Goal: Check status: Check status

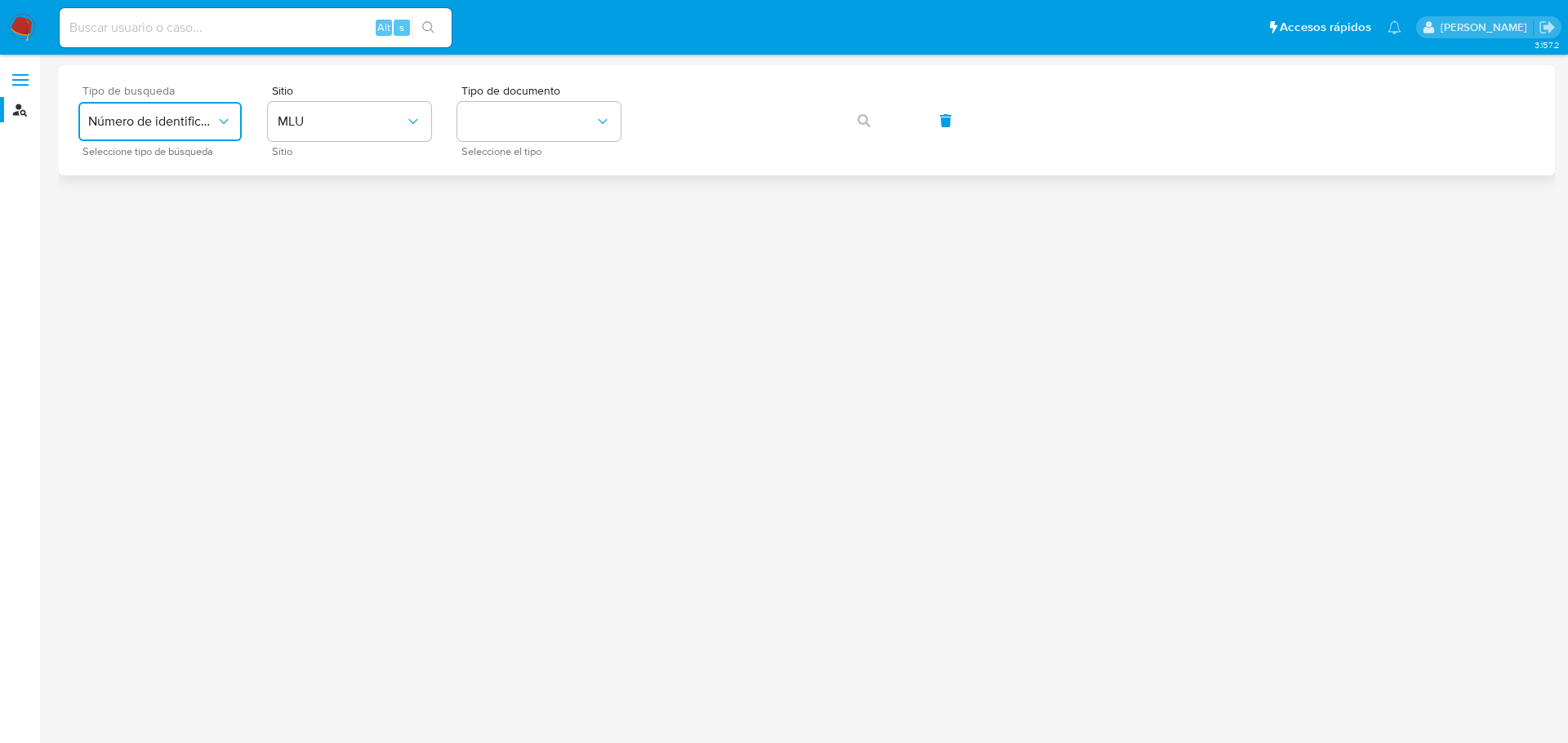
click at [189, 120] on span "Número de identificación" at bounding box center [151, 122] width 127 height 16
click at [145, 235] on div "User ID" at bounding box center [155, 221] width 134 height 39
click at [862, 124] on icon "button" at bounding box center [863, 121] width 13 height 13
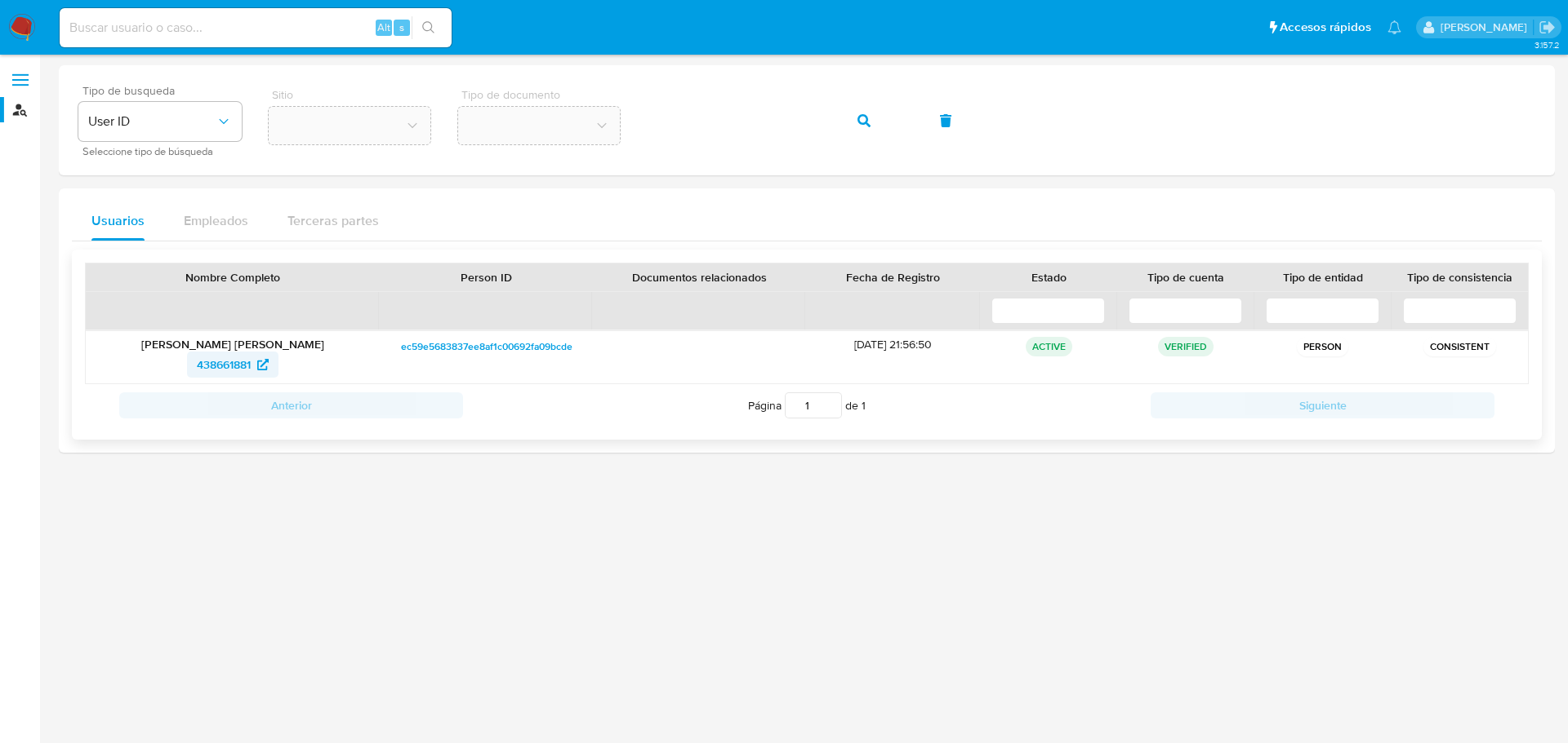
click at [232, 369] on span "438661881" at bounding box center [223, 365] width 54 height 26
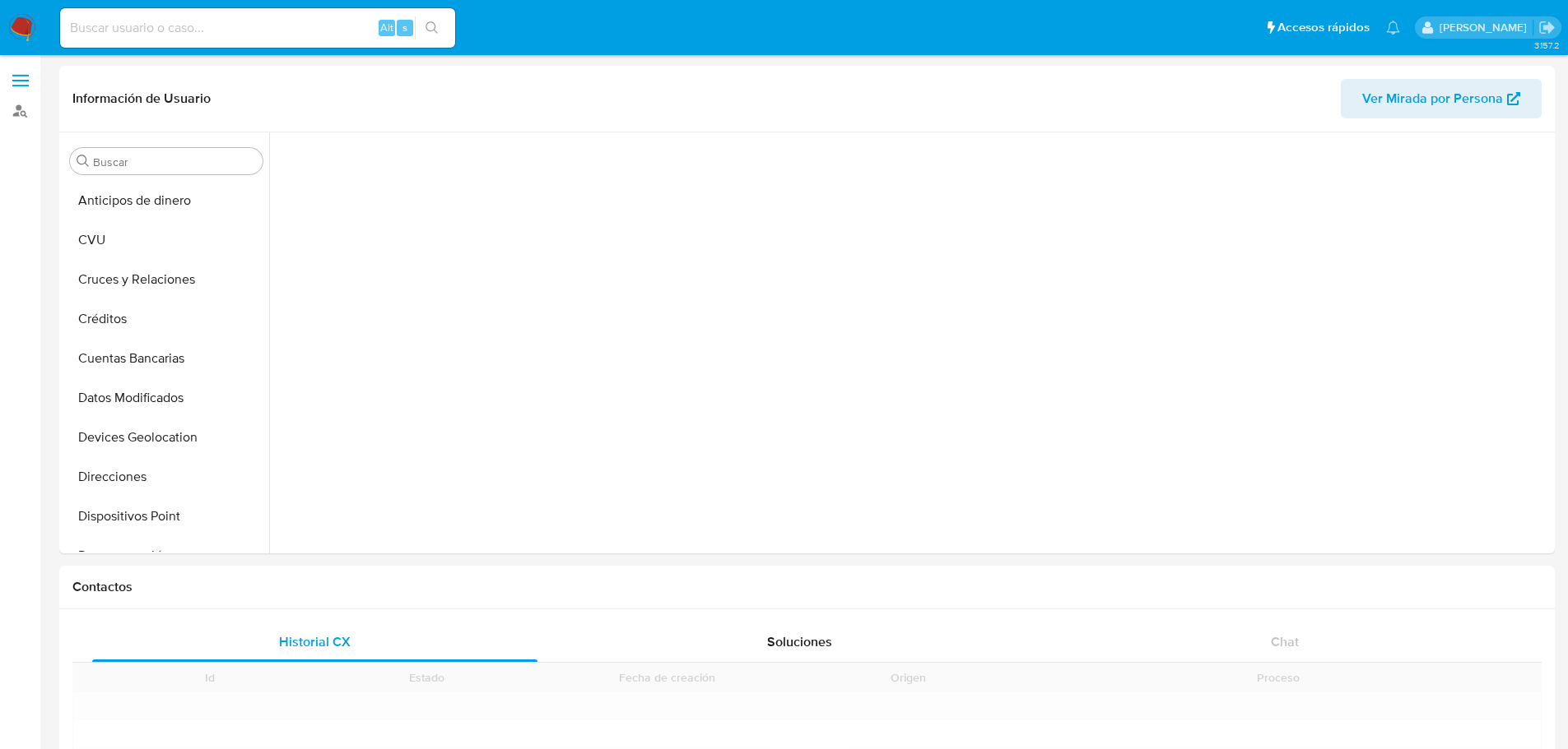
scroll to position [340, 0]
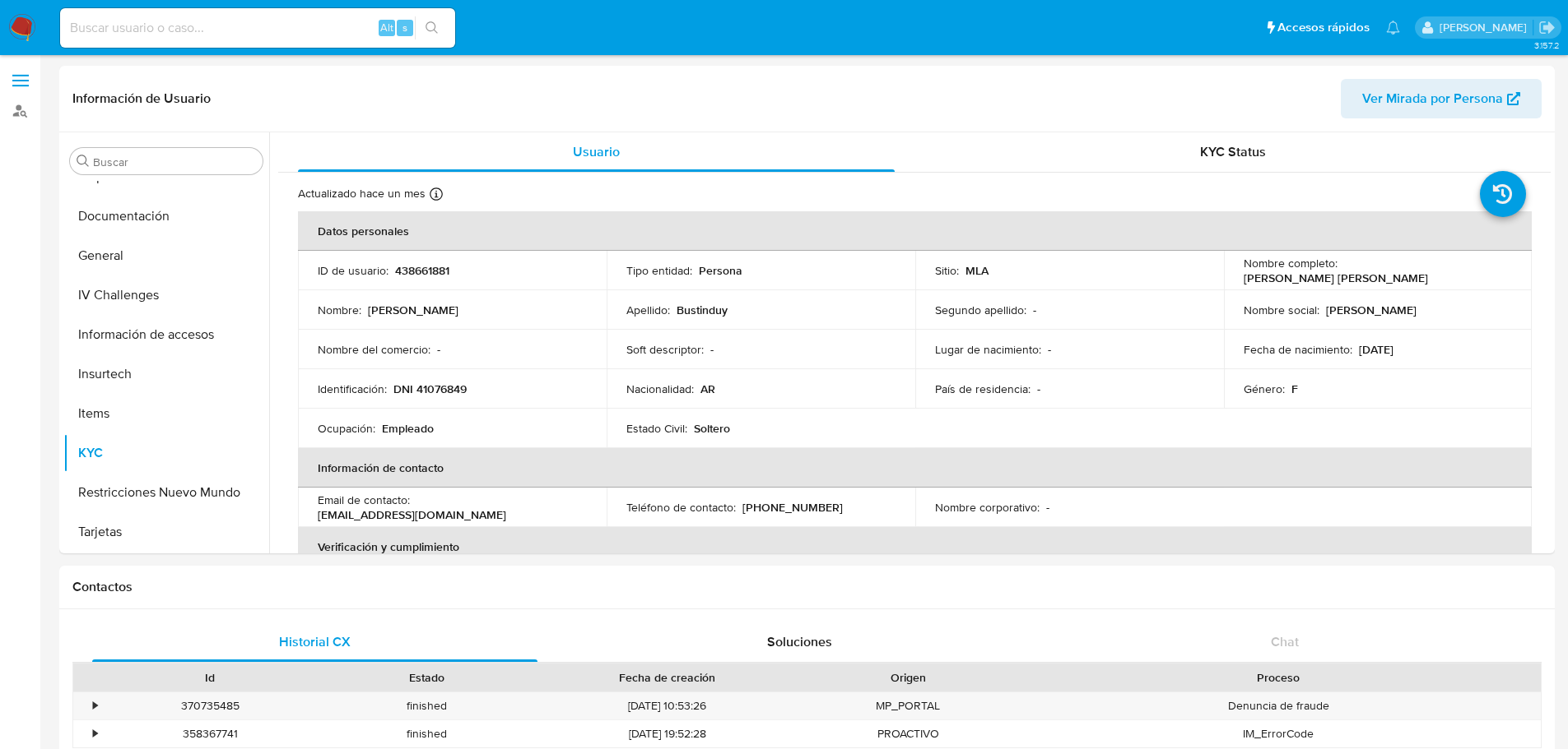
select select "10"
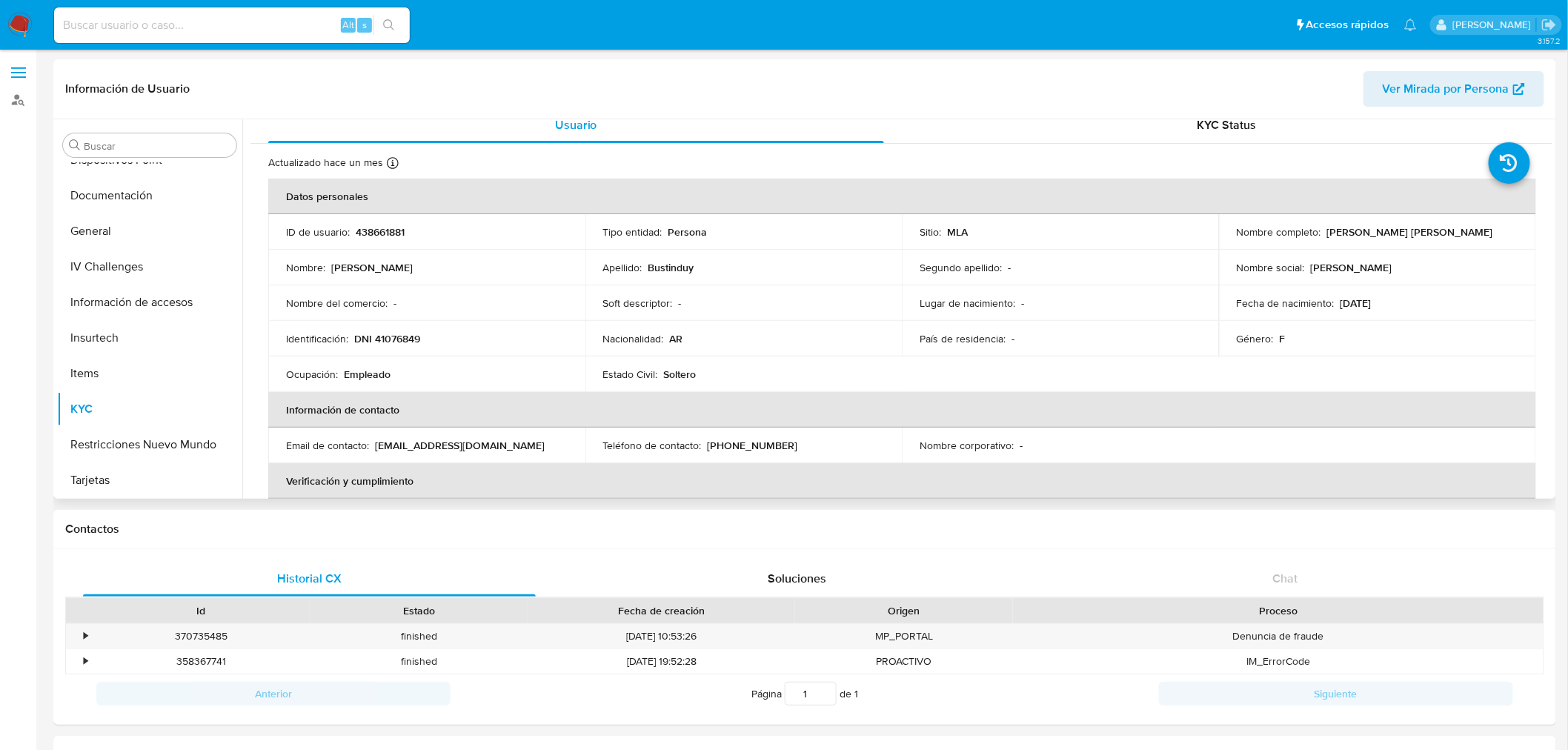
scroll to position [0, 0]
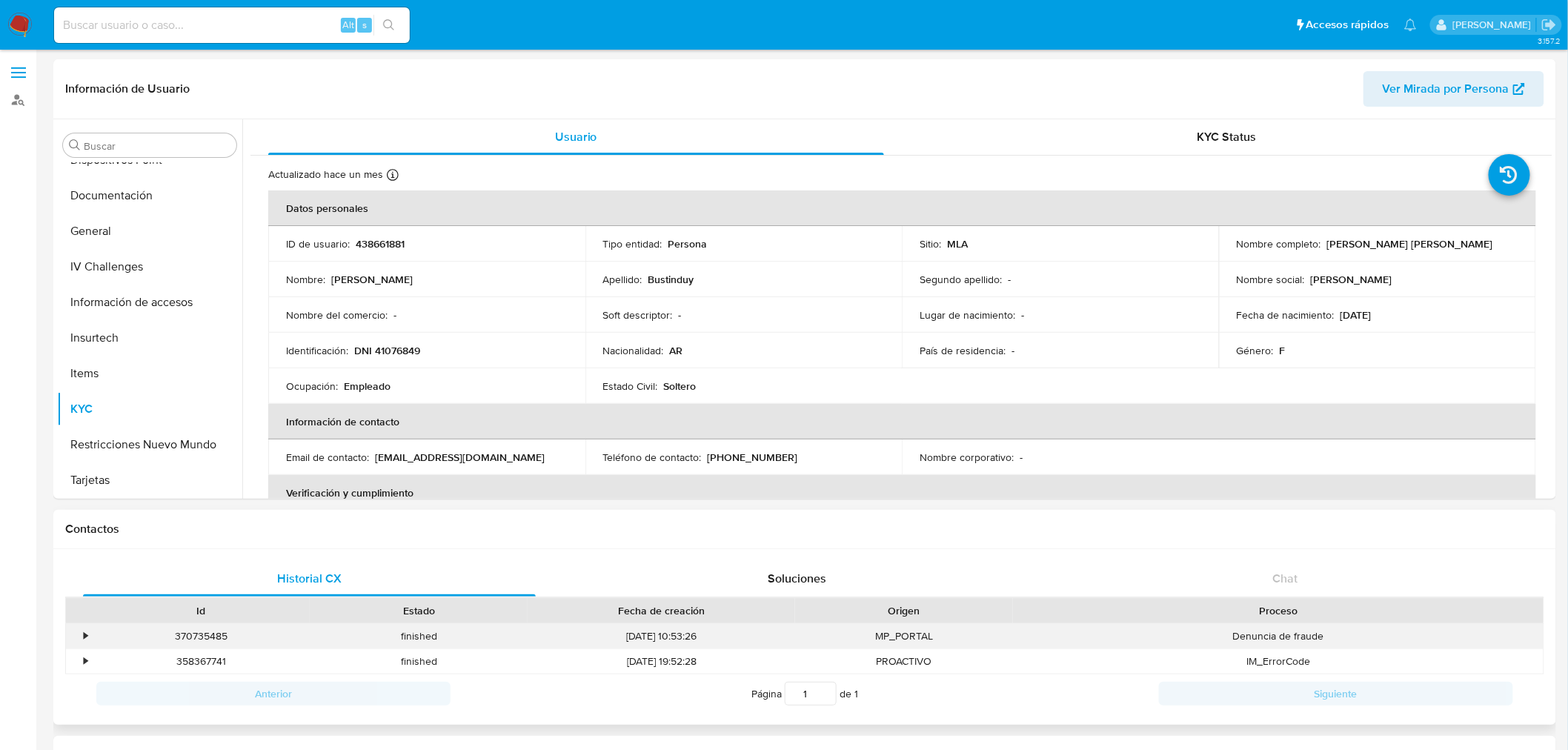
click at [83, 638] on div "•" at bounding box center [85, 635] width 4 height 14
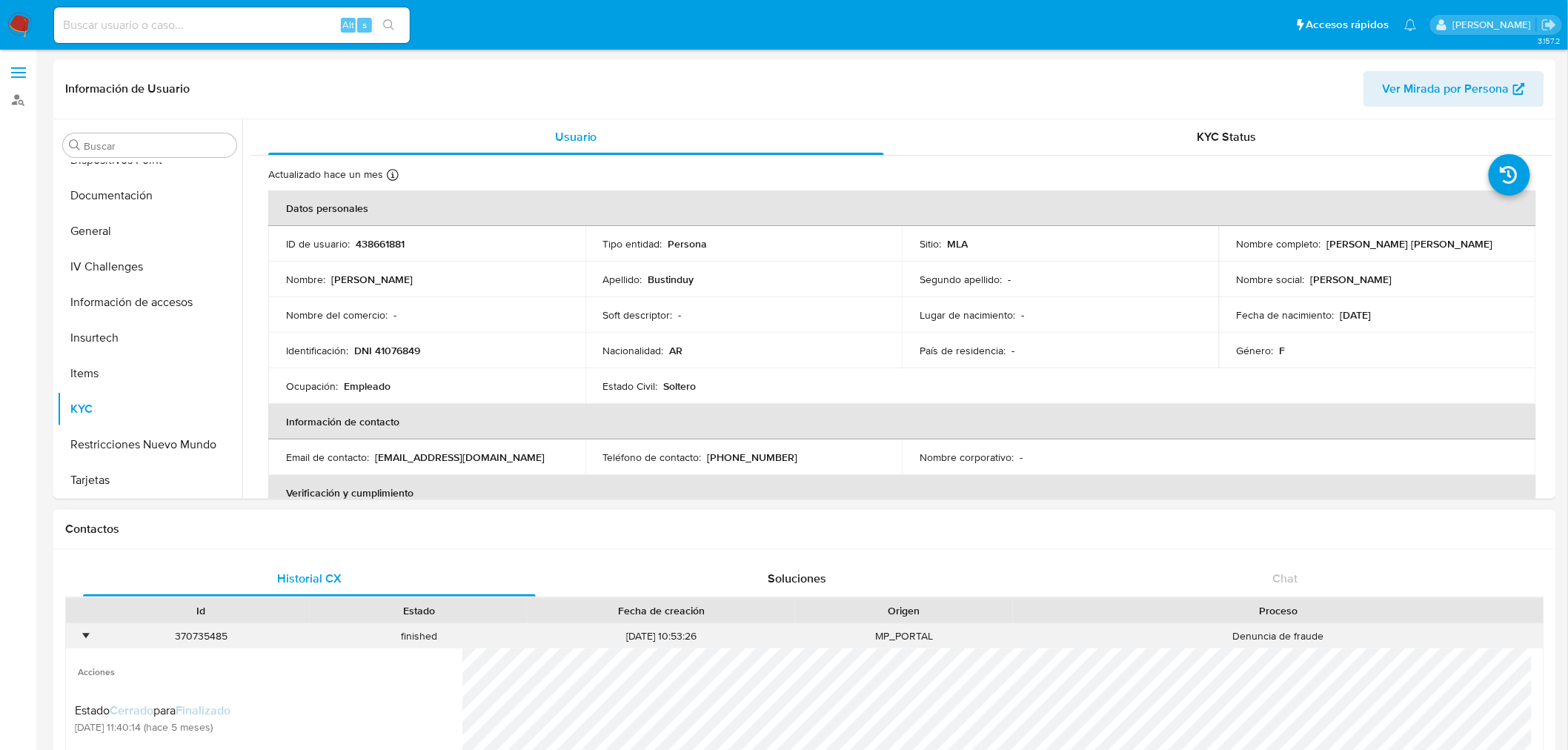
click at [83, 638] on div "•" at bounding box center [85, 635] width 4 height 14
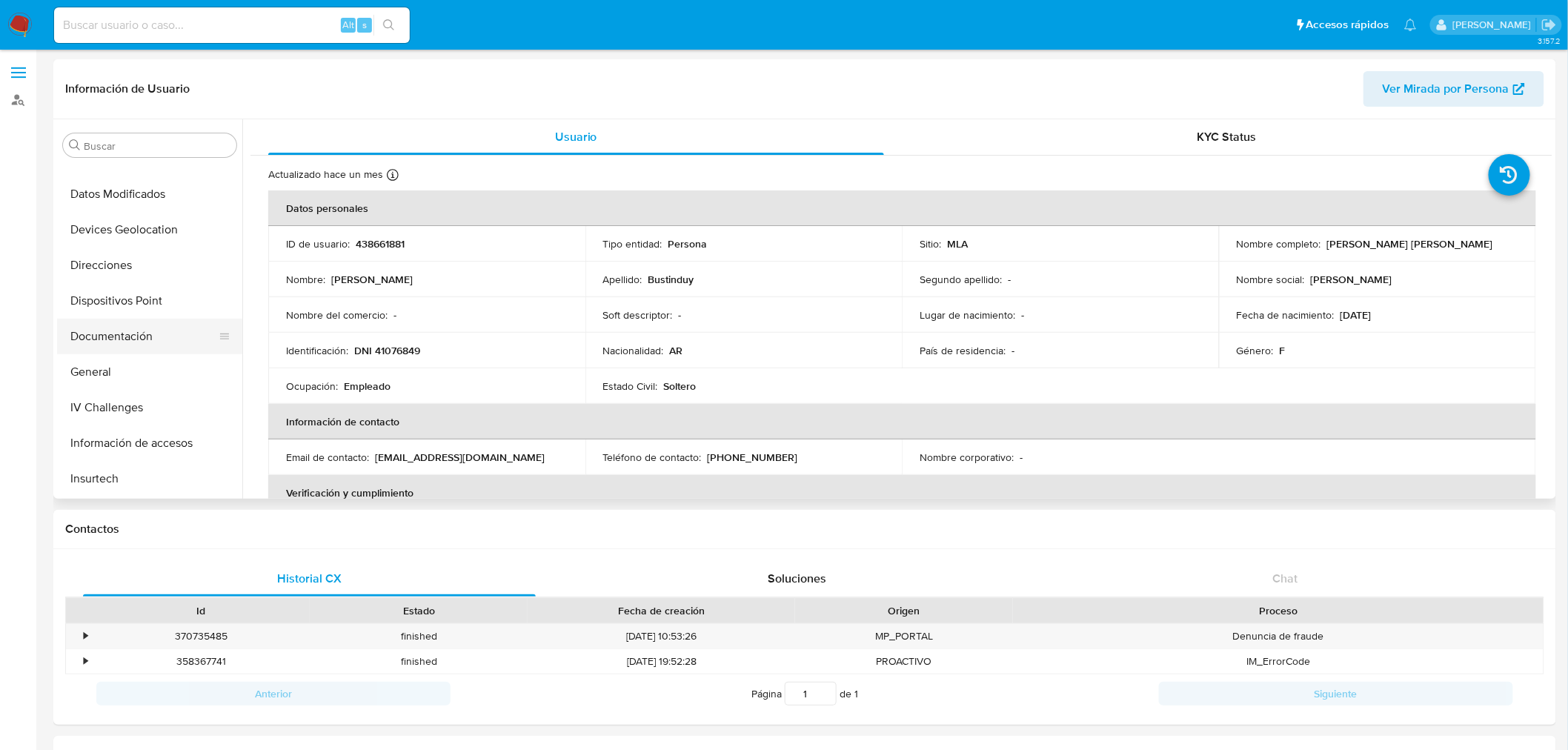
scroll to position [141, 0]
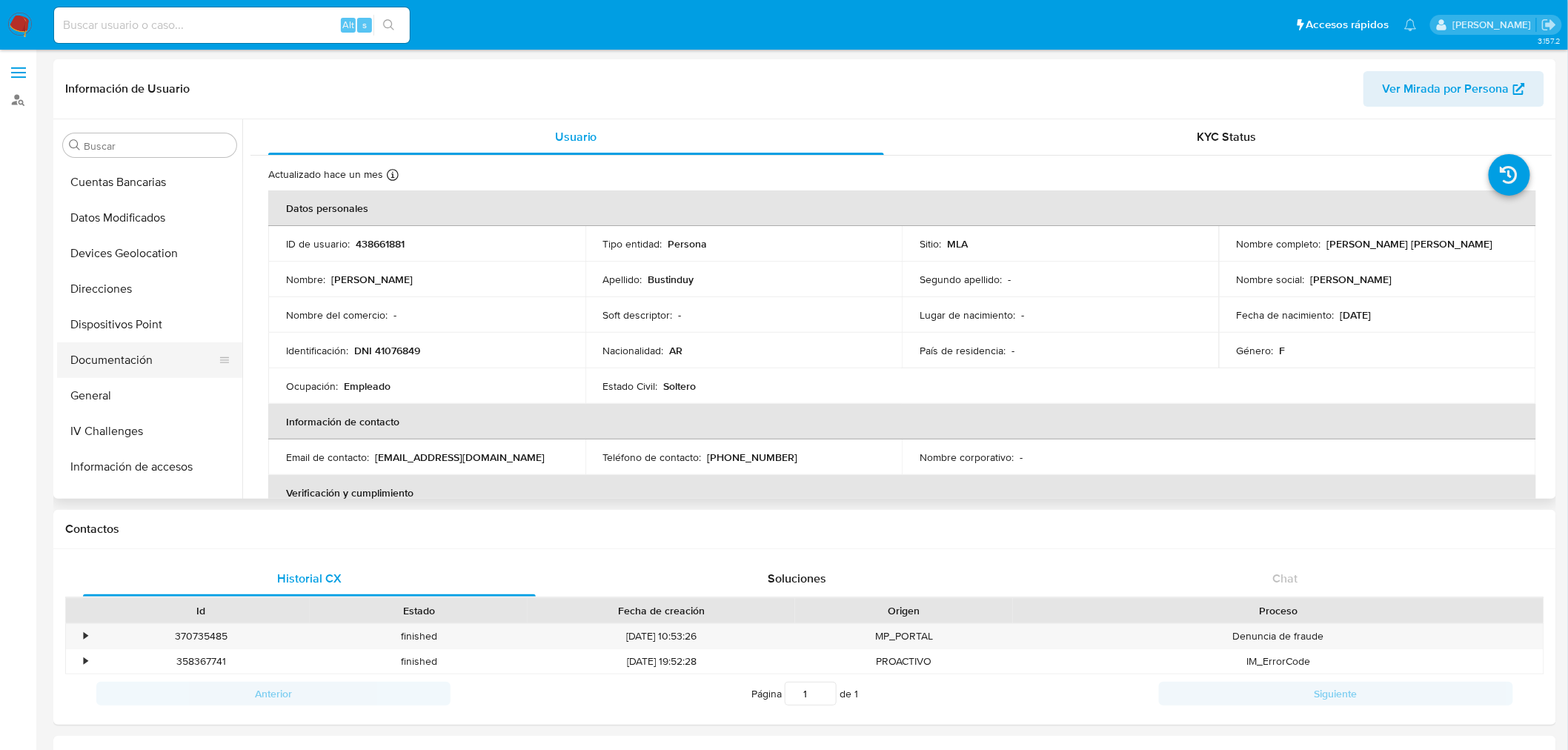
click at [154, 360] on button "Documentación" at bounding box center [144, 360] width 173 height 35
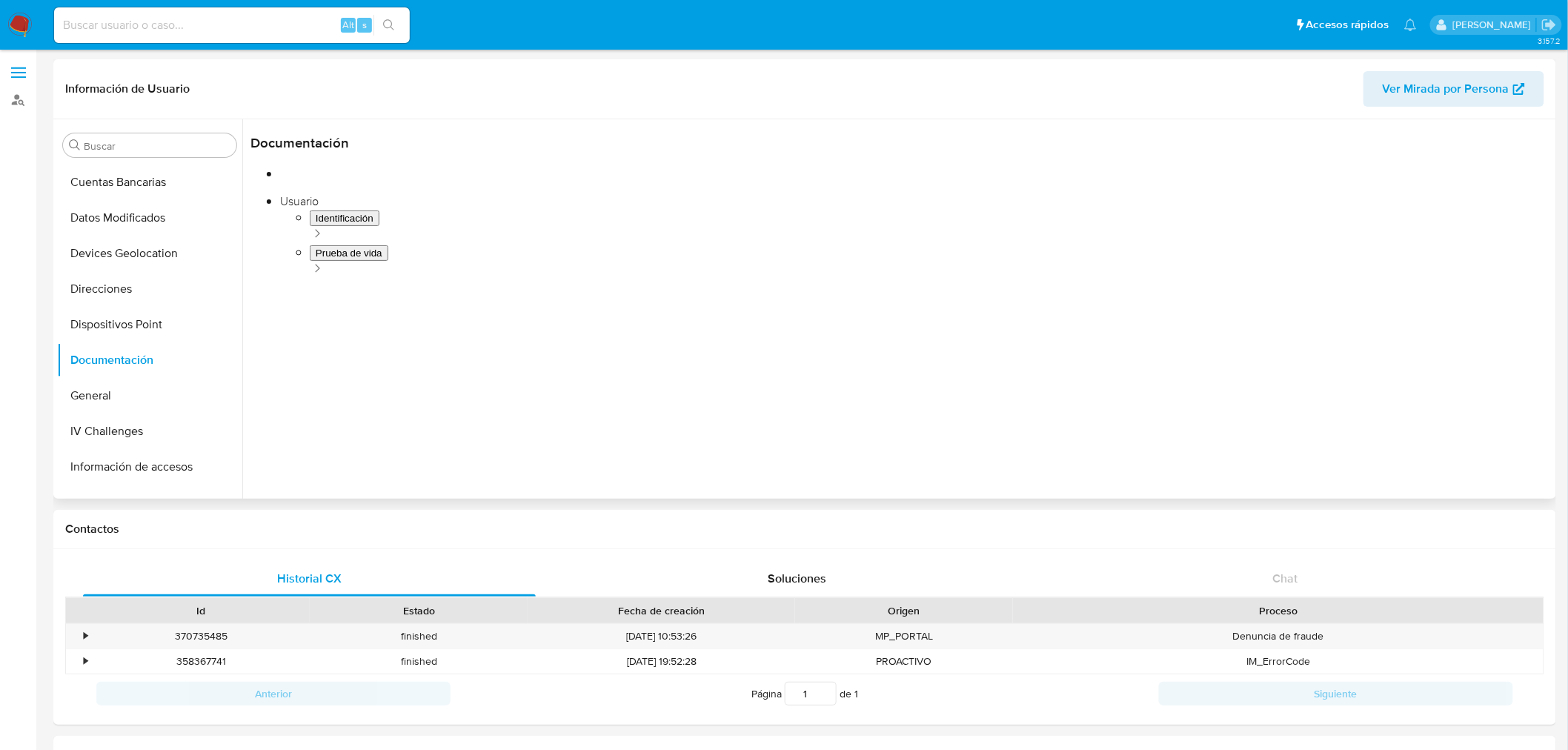
scroll to position [0, 0]
click at [308, 191] on button "Identificación" at bounding box center [401, 192] width 302 height 38
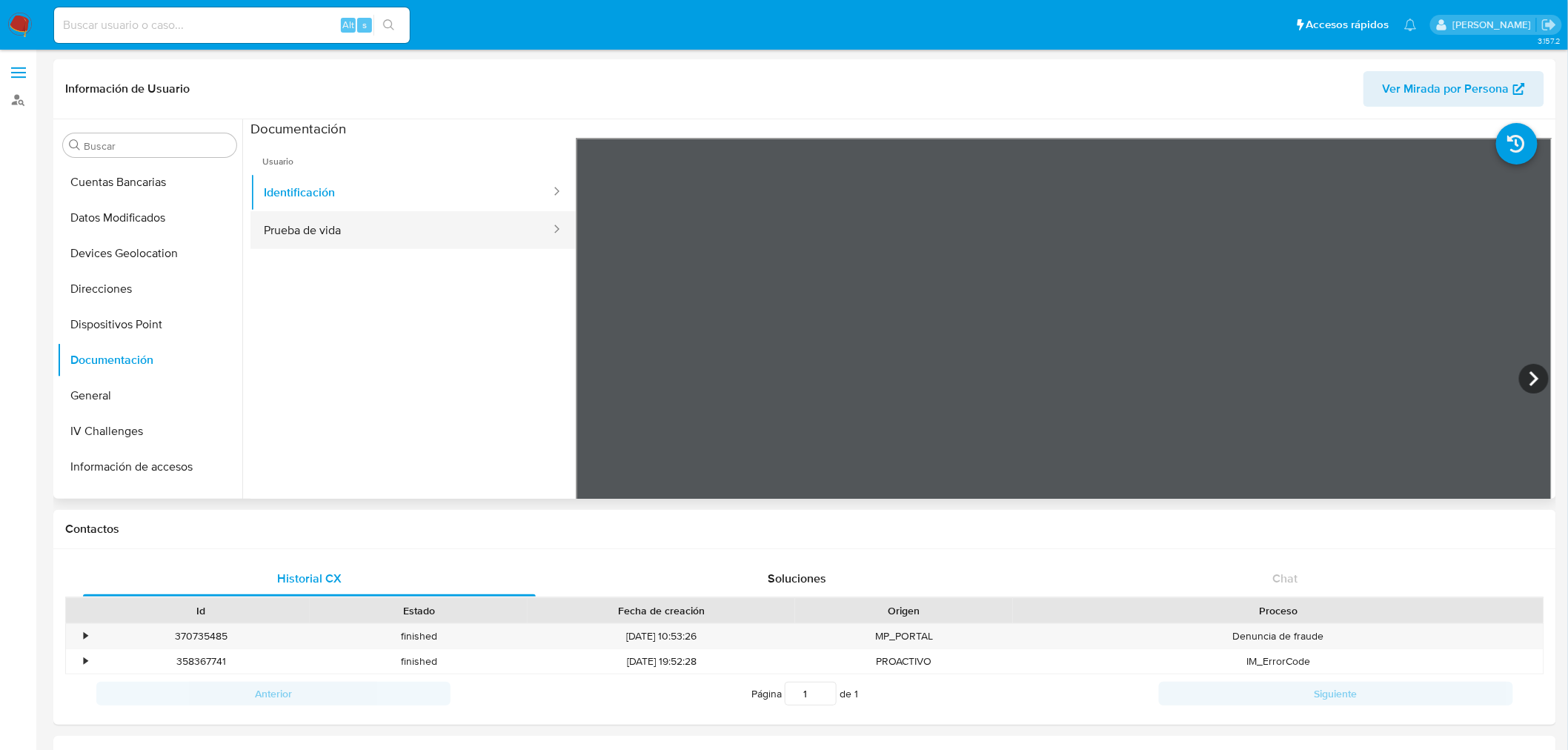
click at [335, 230] on button "Prueba de vida" at bounding box center [401, 230] width 302 height 38
click at [393, 195] on button "Identificación" at bounding box center [401, 192] width 302 height 38
click at [379, 236] on button "Prueba de vida" at bounding box center [401, 230] width 302 height 38
click at [371, 188] on button "Identificación" at bounding box center [401, 192] width 302 height 38
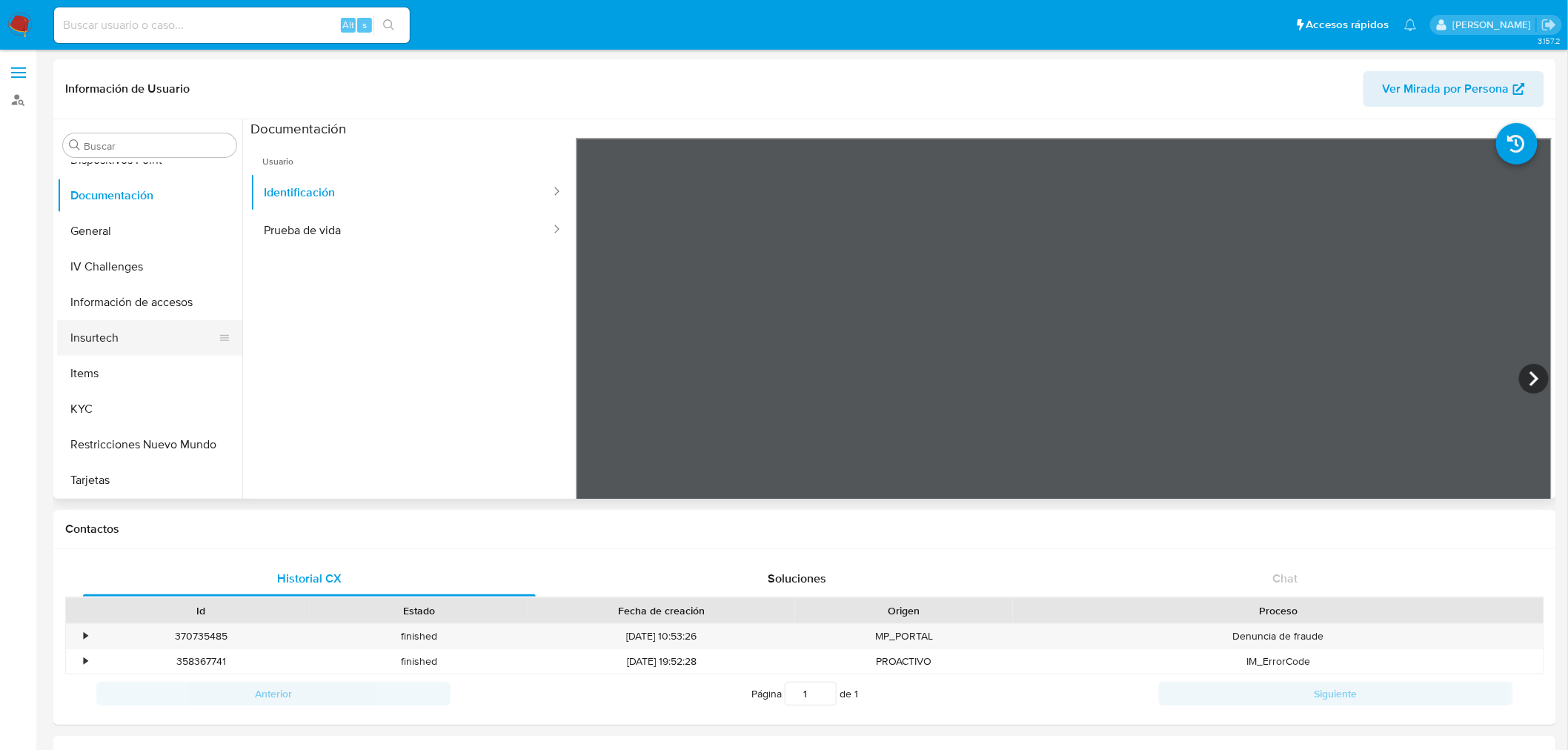
scroll to position [306, 0]
click at [145, 424] on button "KYC" at bounding box center [144, 408] width 173 height 35
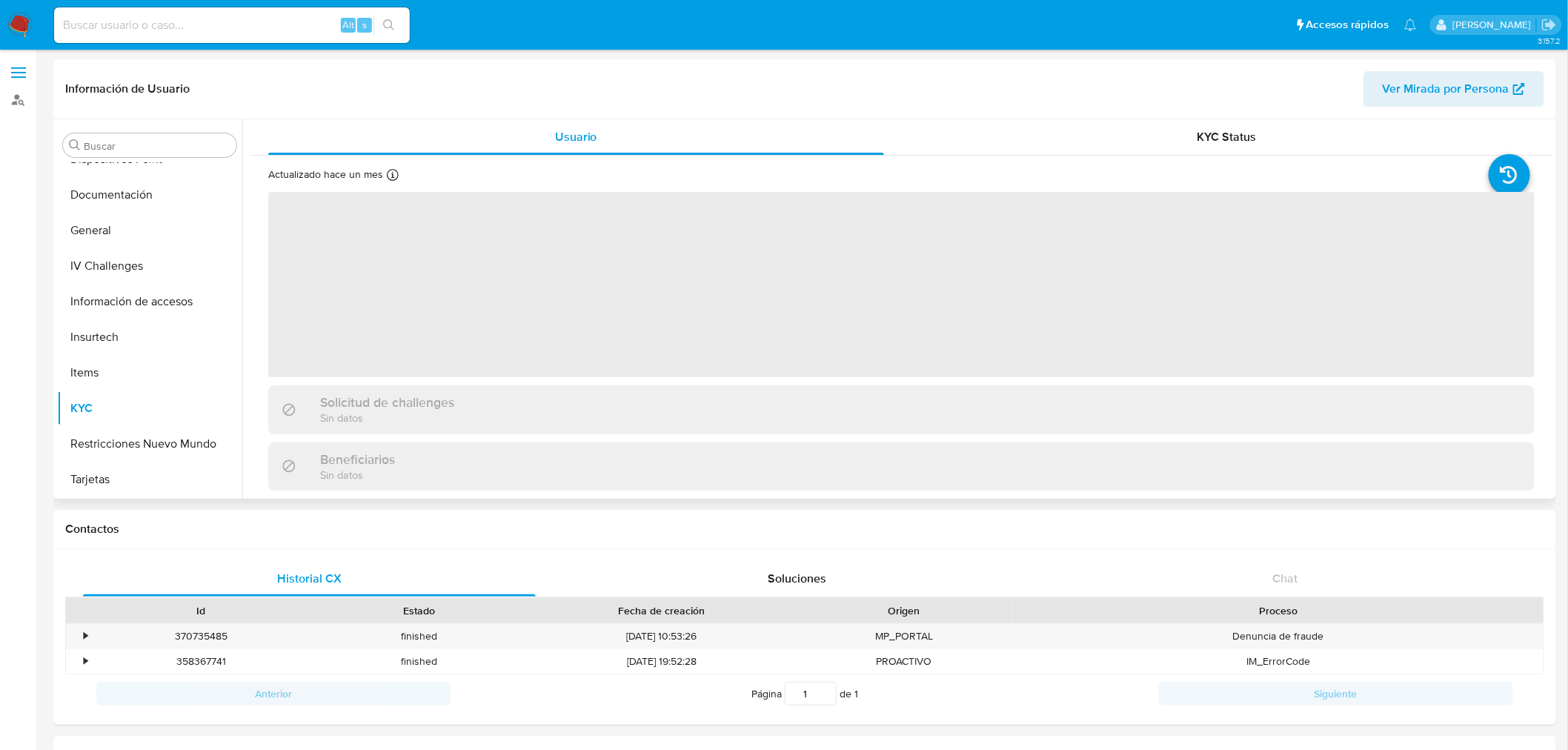
scroll to position [305, 0]
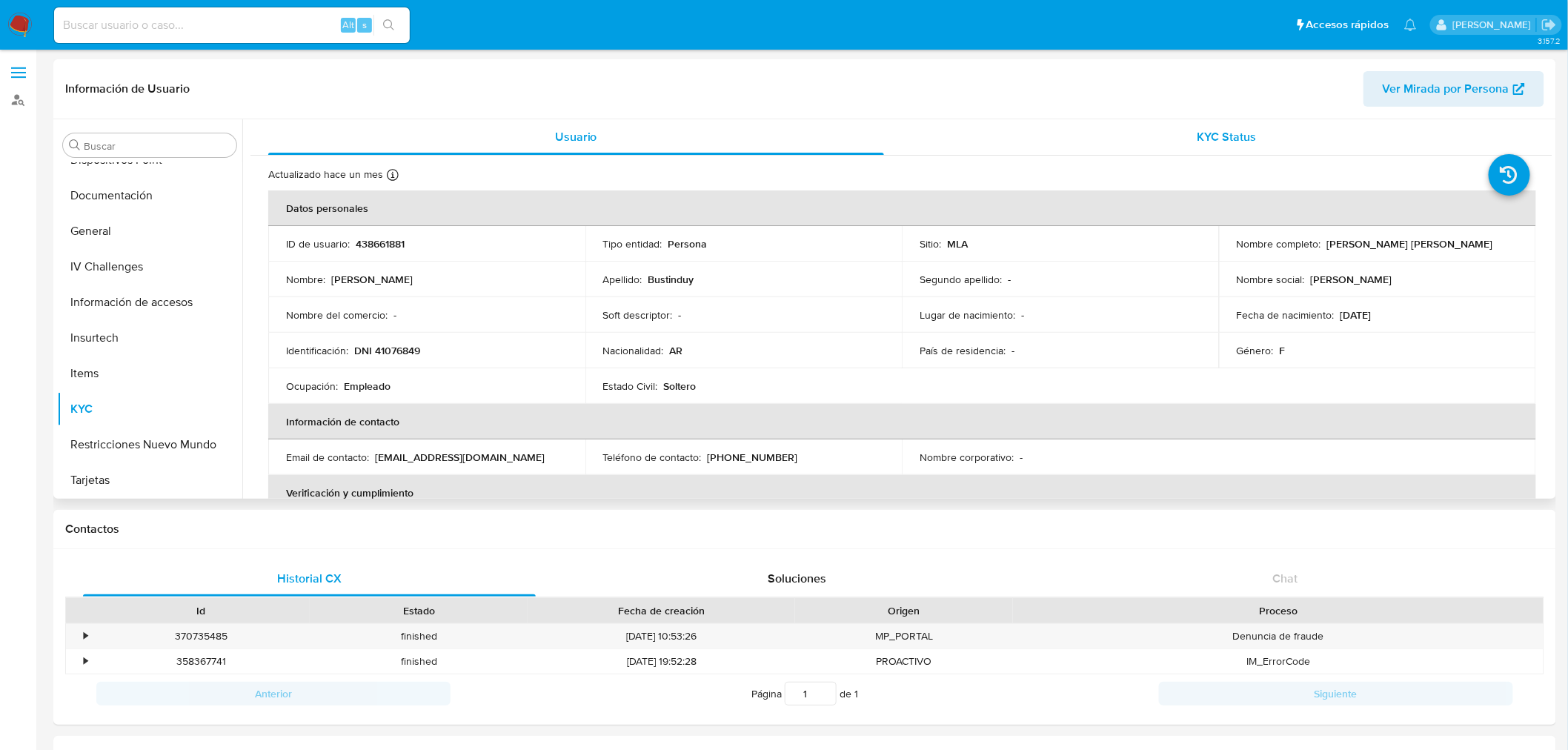
click at [1188, 137] on div "KYC Status" at bounding box center [1227, 137] width 616 height 35
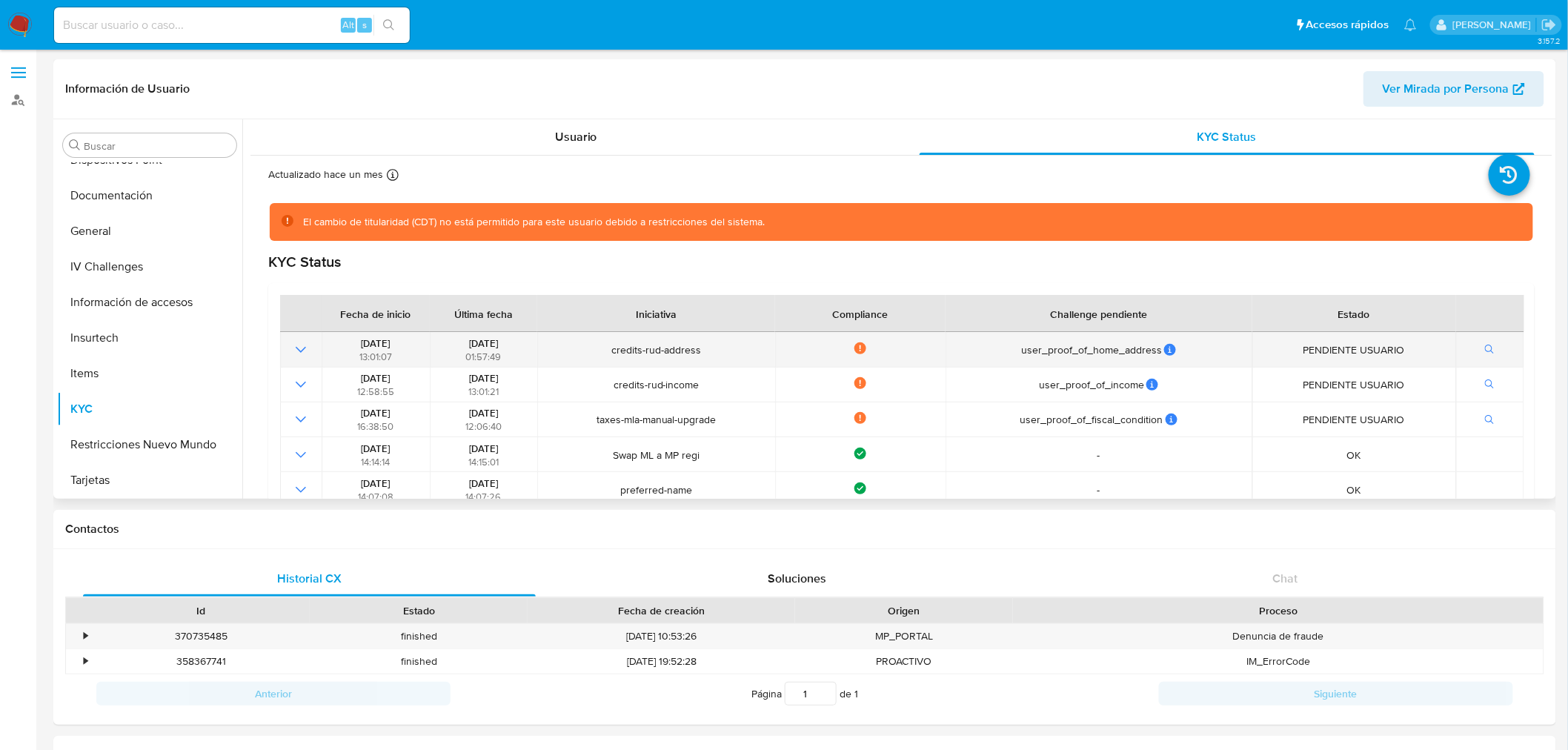
click at [295, 348] on icon "Mostrar operación" at bounding box center [301, 350] width 18 height 18
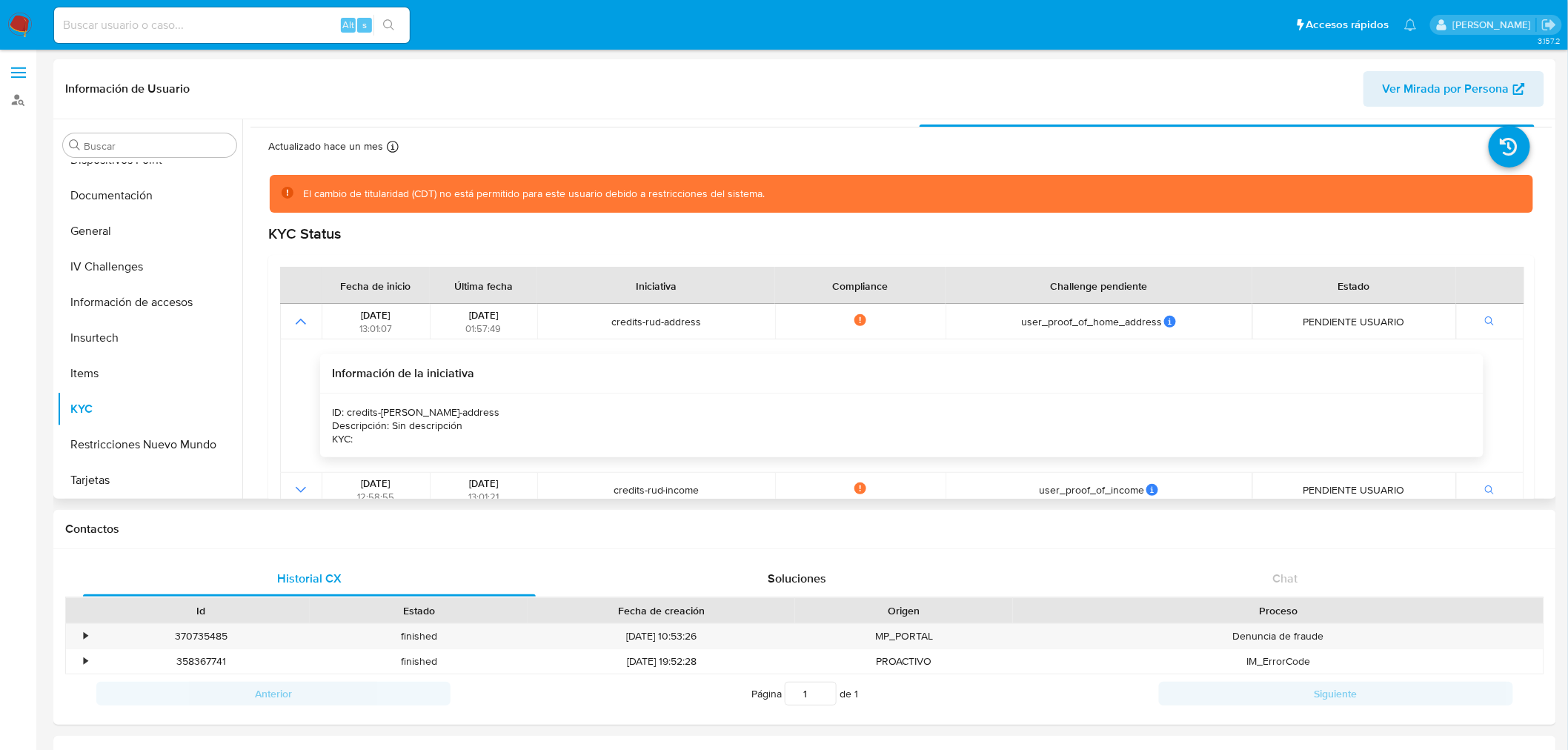
scroll to position [0, 0]
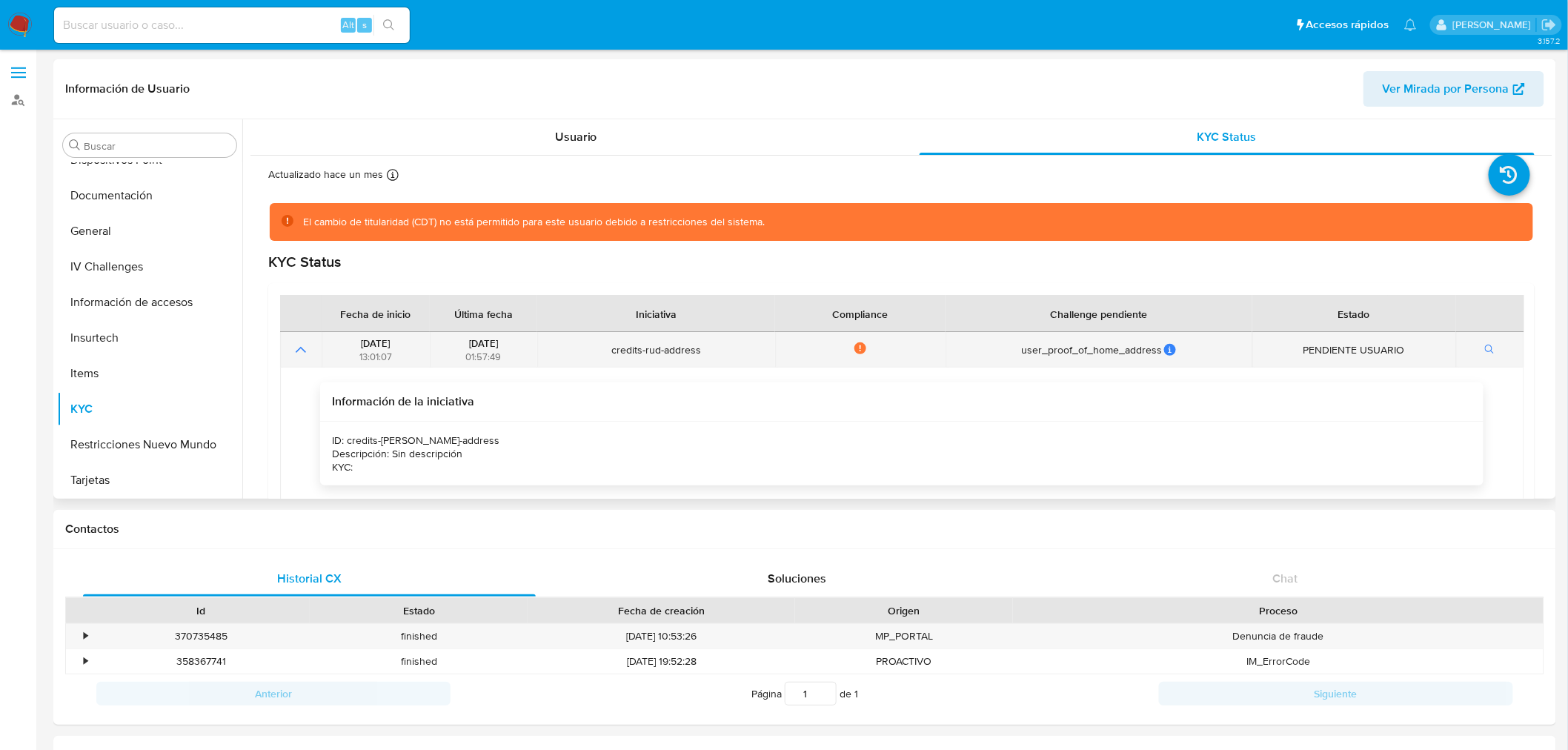
click at [302, 352] on icon "Mostrar operación" at bounding box center [301, 350] width 18 height 18
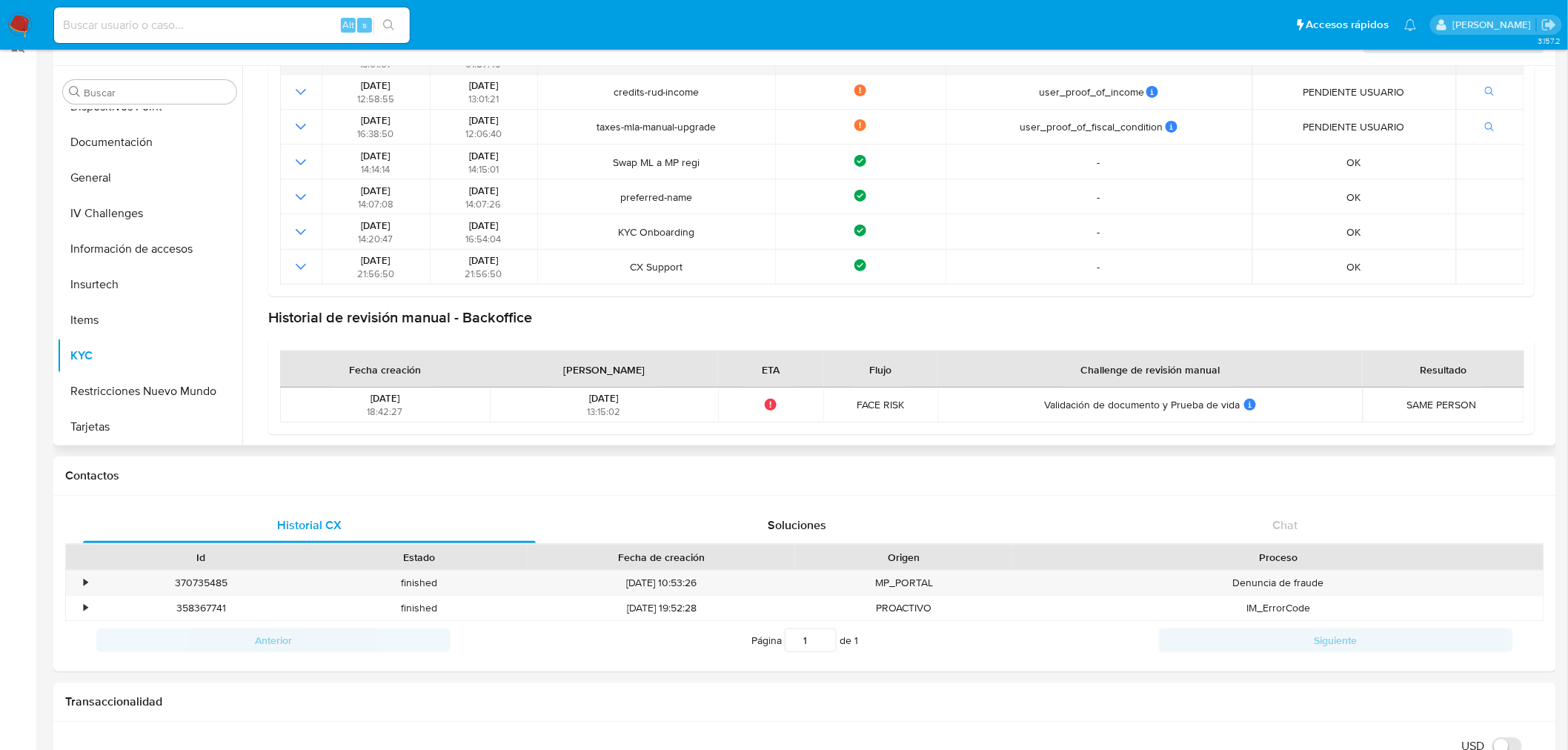
scroll to position [83, 0]
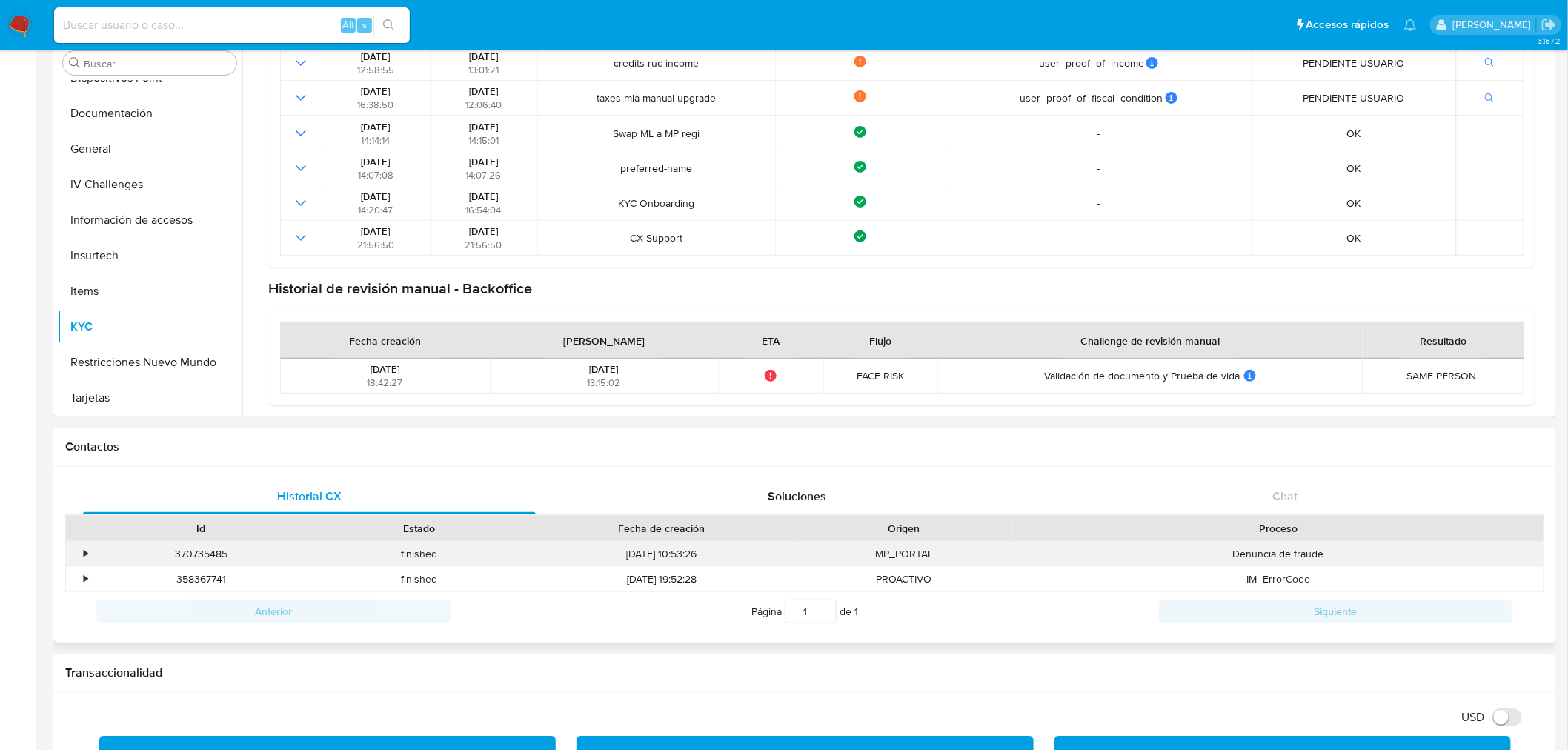
click at [83, 547] on div "•" at bounding box center [85, 554] width 4 height 14
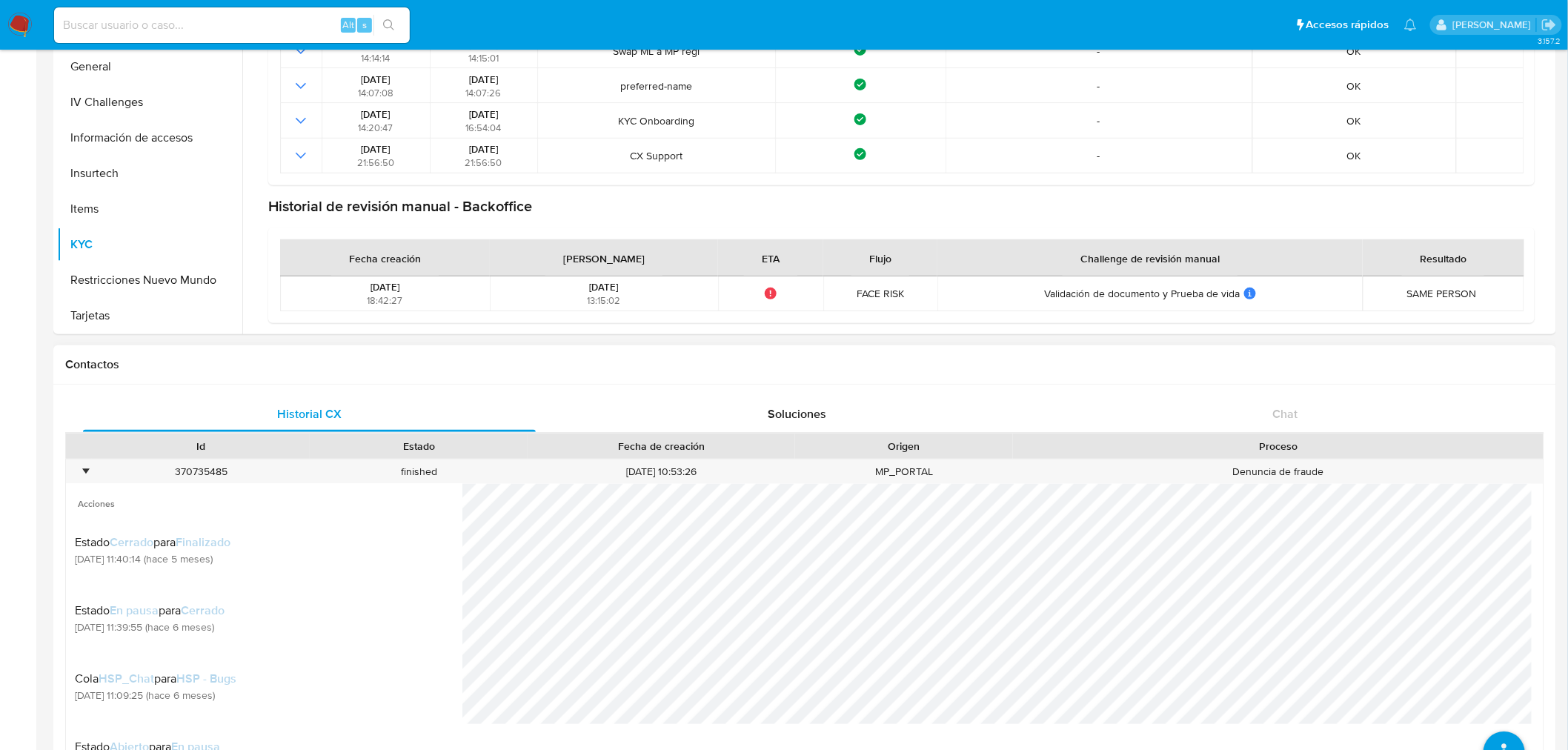
scroll to position [0, 0]
click at [83, 469] on div "•" at bounding box center [85, 471] width 4 height 14
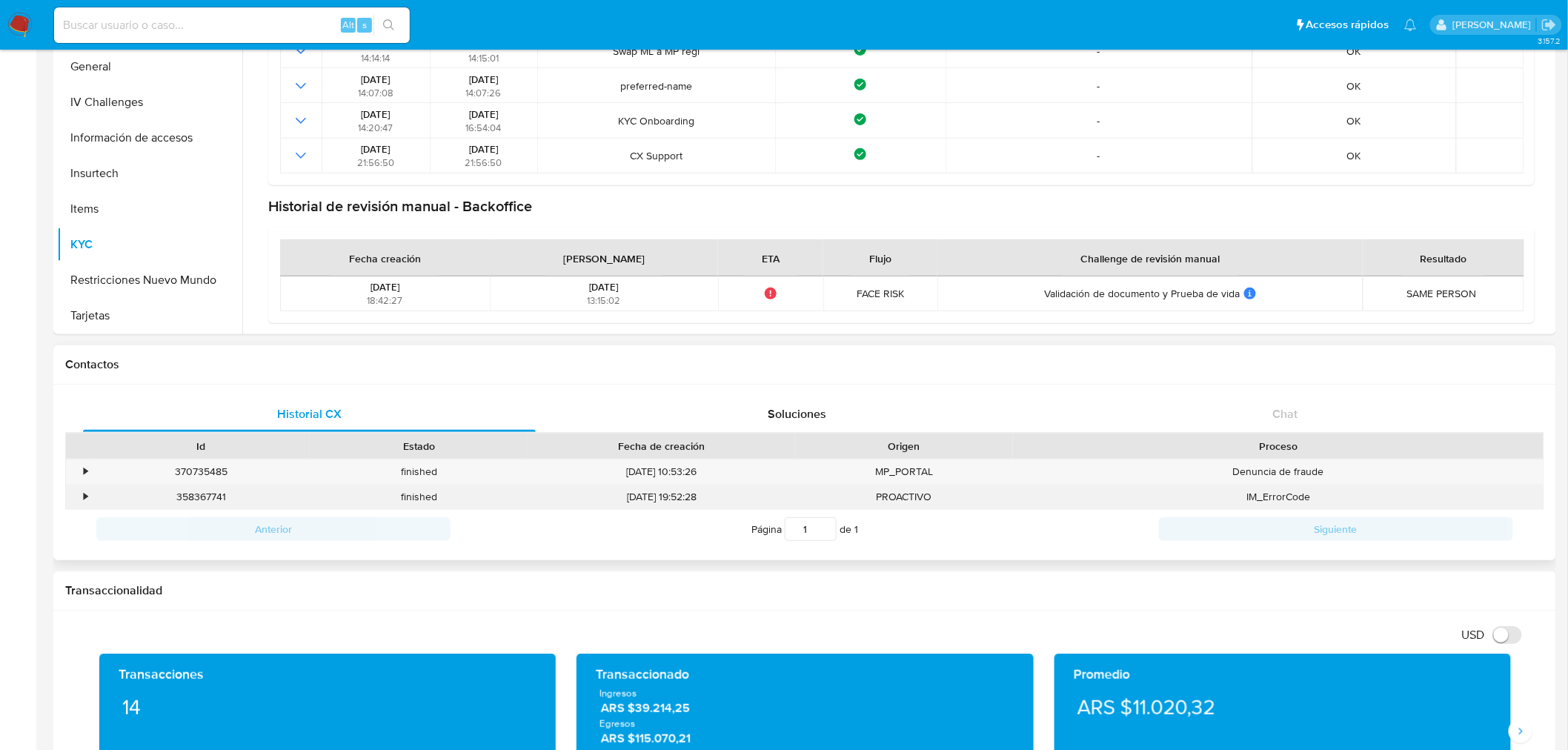
click at [1279, 493] on div "IM_ErrorCode" at bounding box center [1278, 497] width 531 height 25
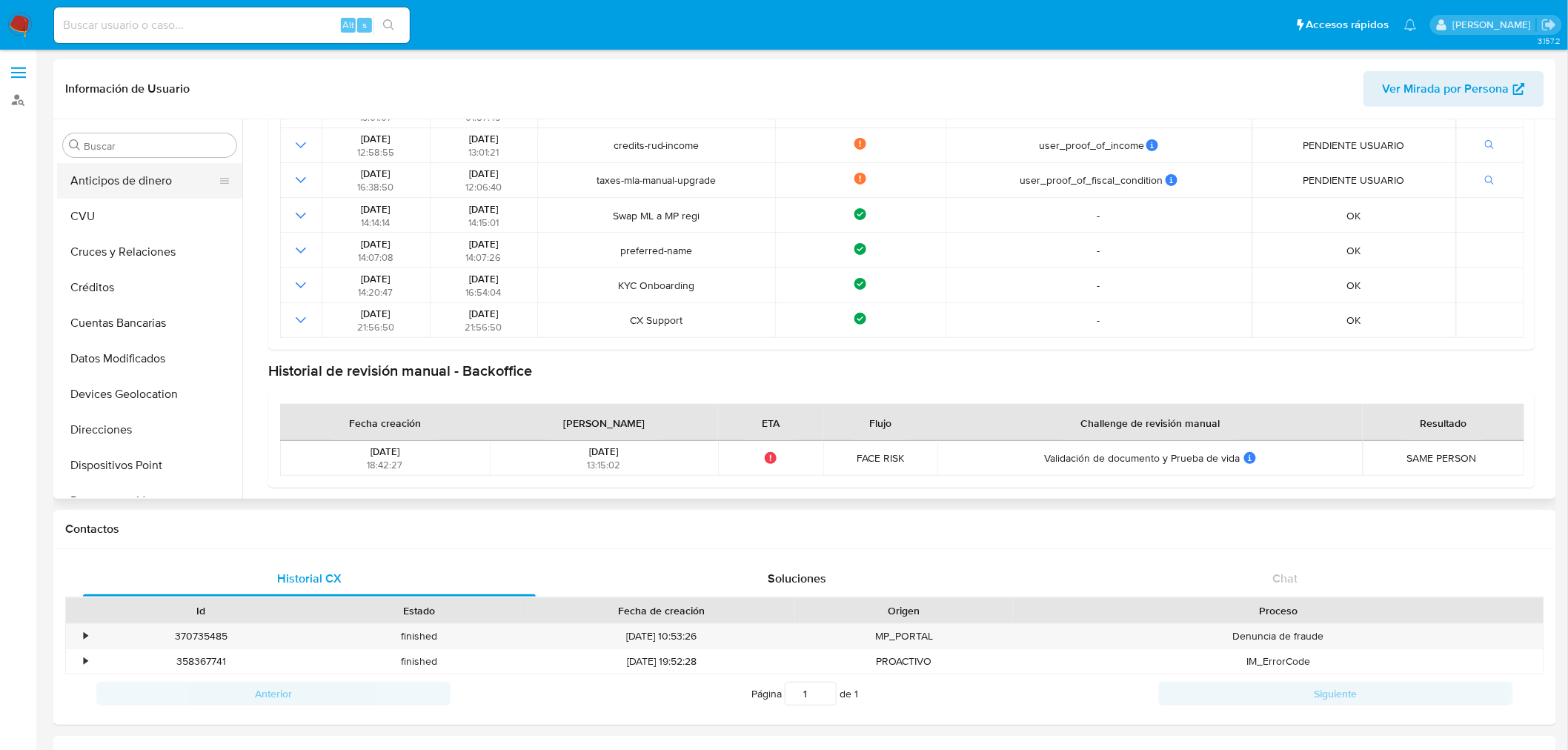
click at [168, 182] on button "Anticipos de dinero" at bounding box center [144, 180] width 173 height 35
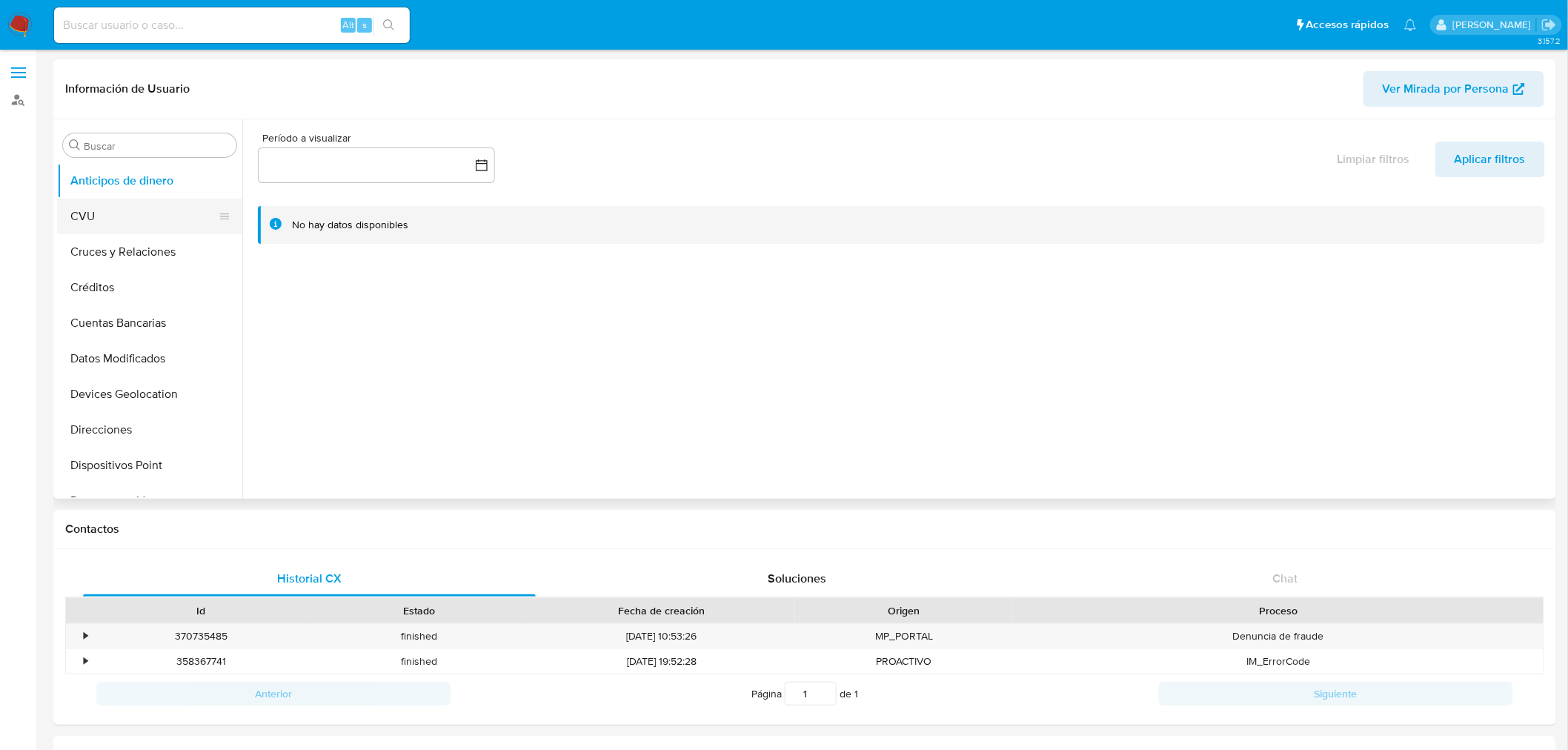
click at [143, 218] on button "CVU" at bounding box center [144, 216] width 173 height 35
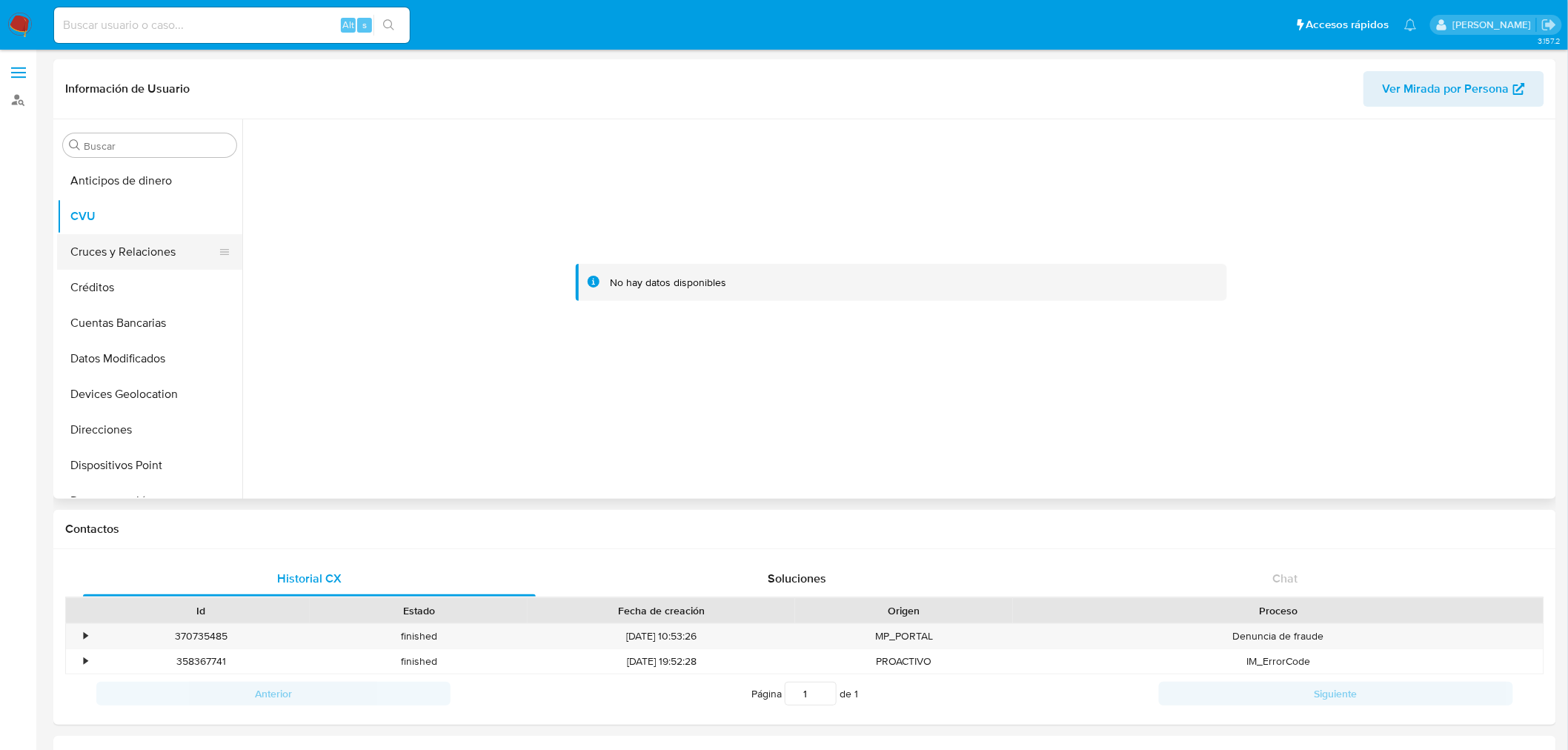
click at [128, 242] on button "Cruces y Relaciones" at bounding box center [144, 251] width 173 height 35
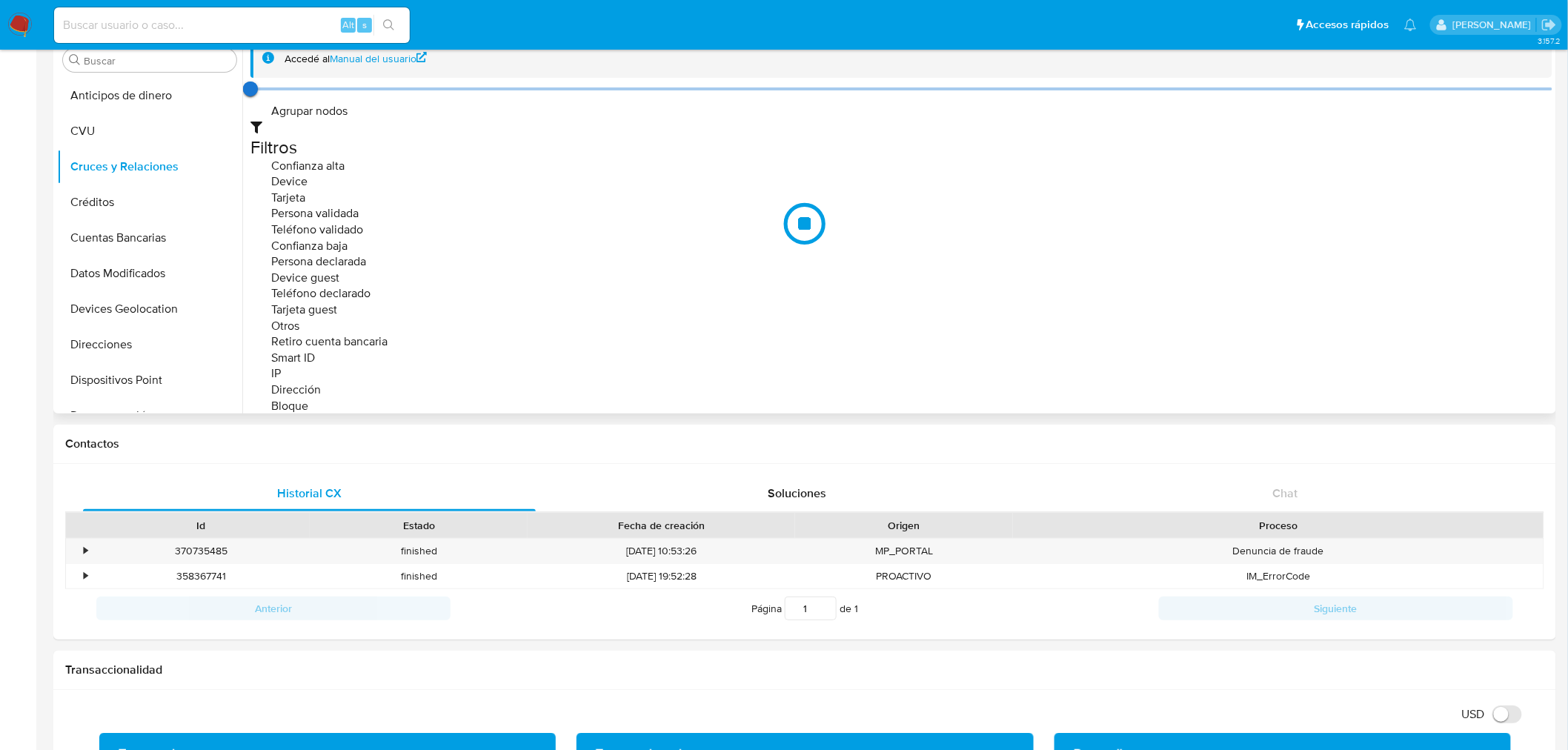
scroll to position [164, 0]
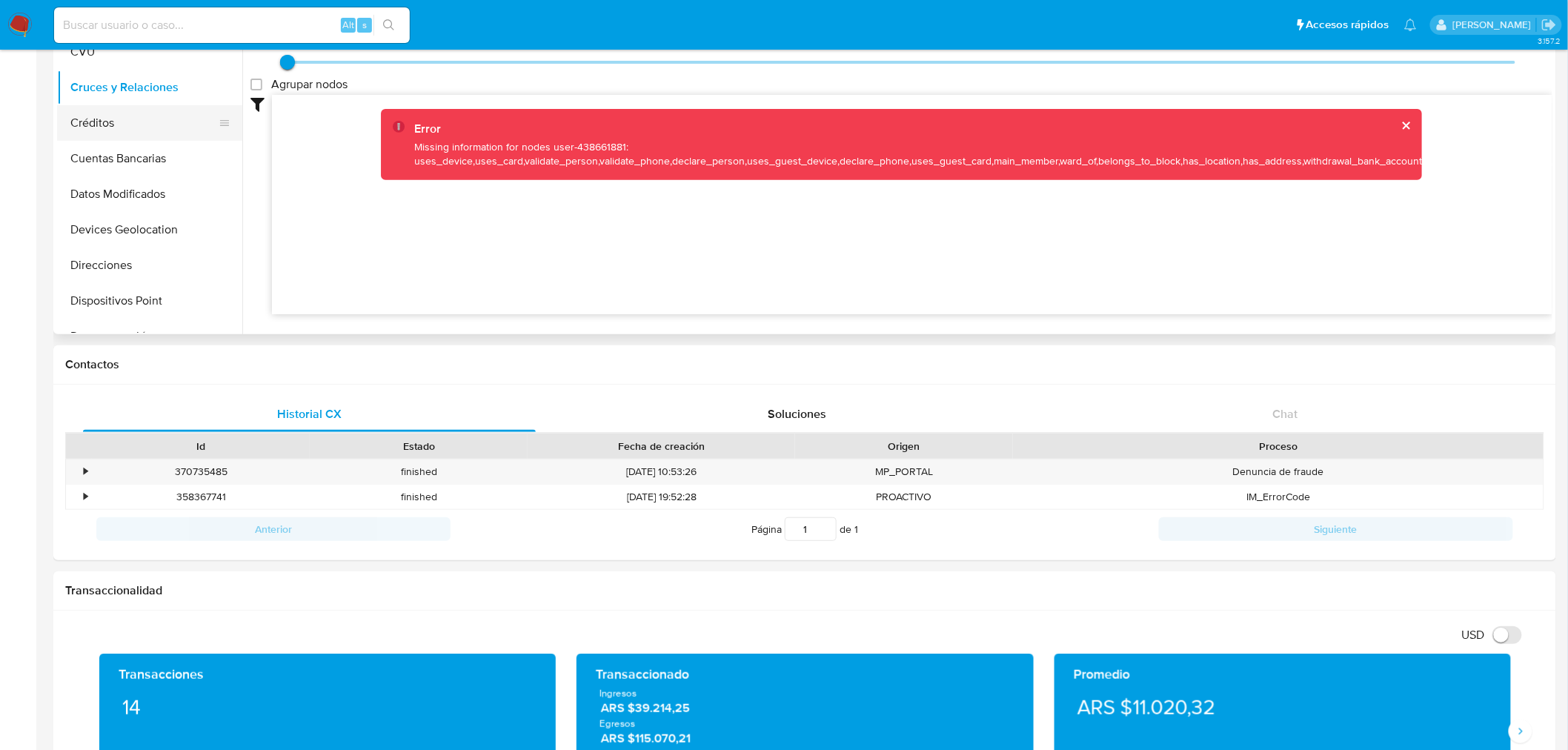
click at [168, 133] on button "Créditos" at bounding box center [144, 123] width 173 height 35
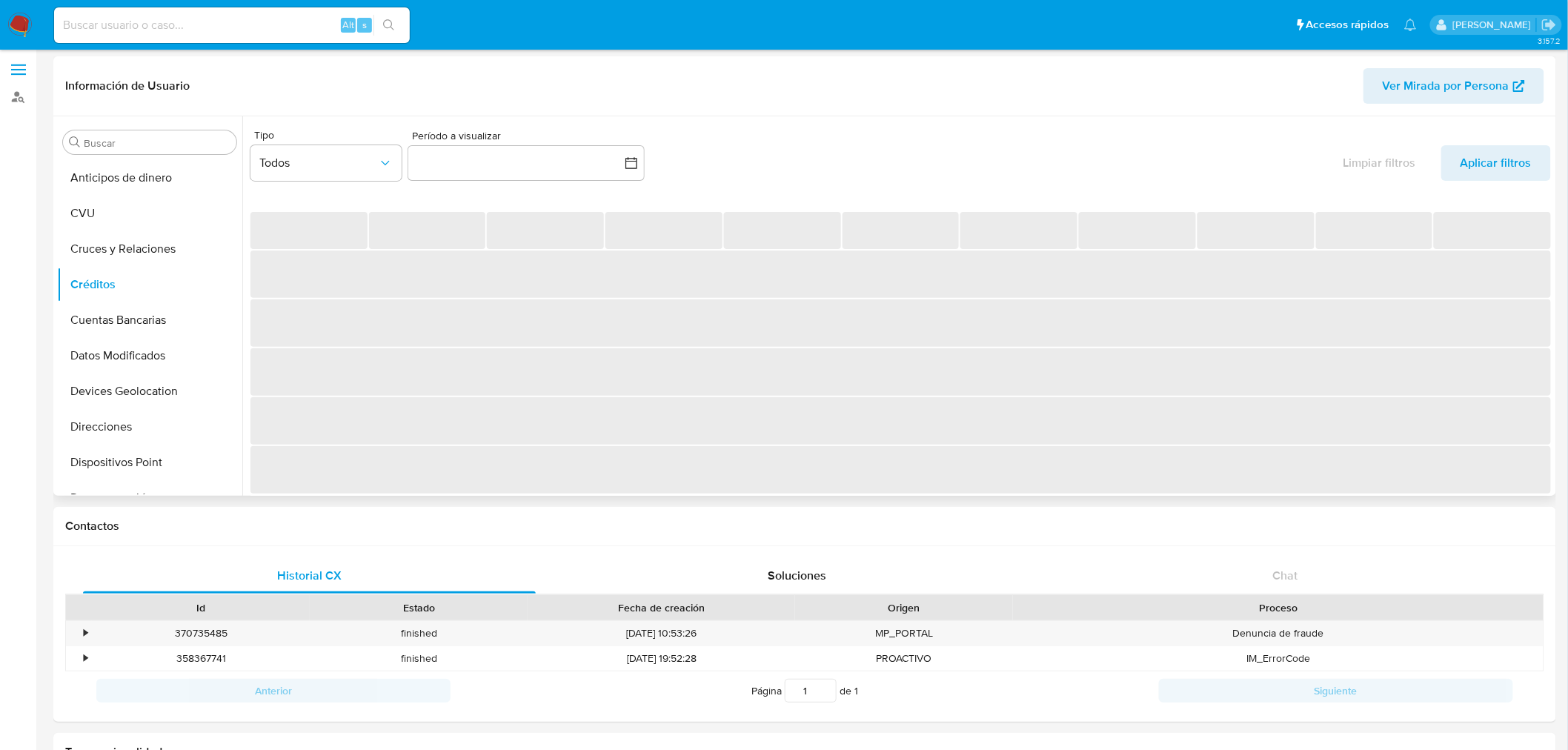
scroll to position [0, 0]
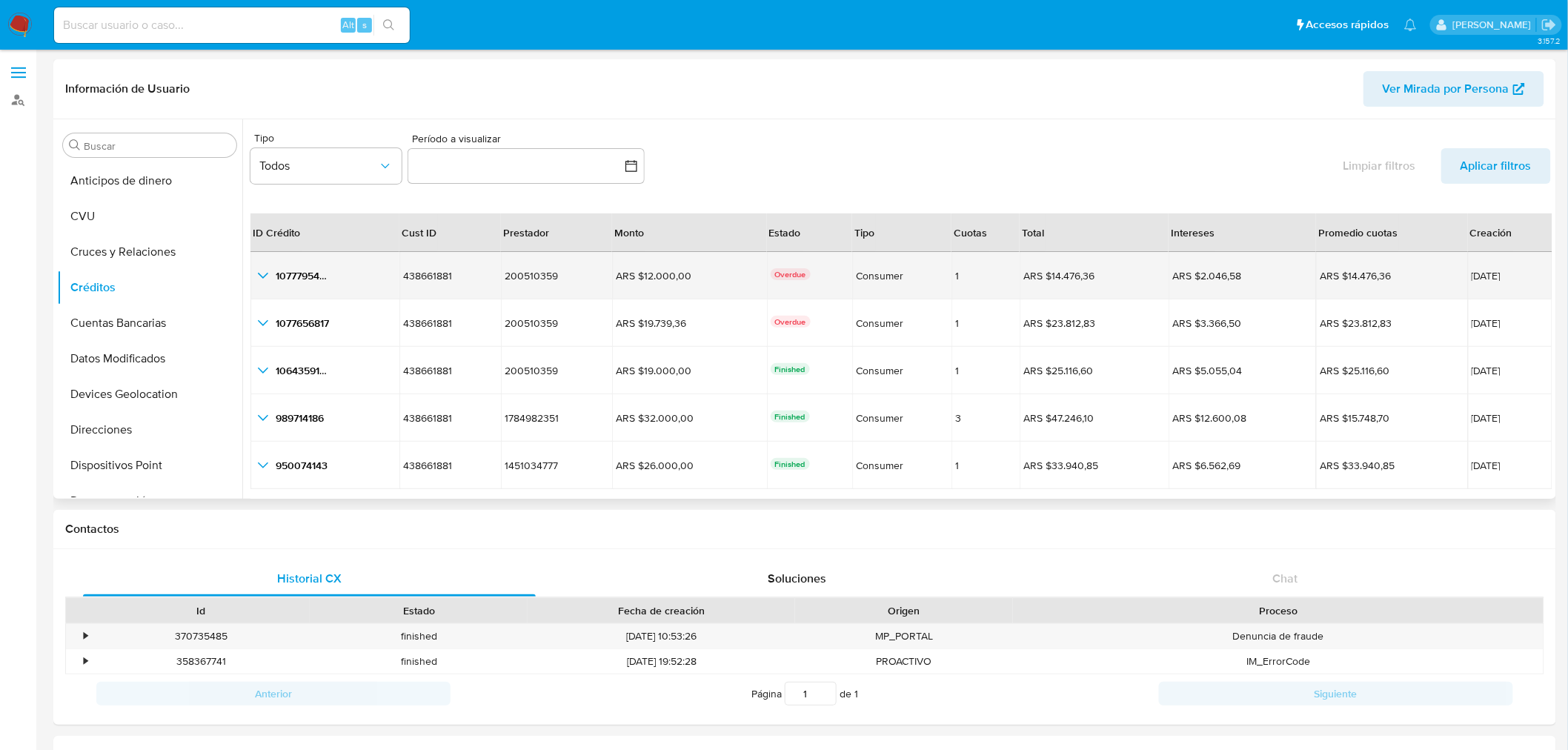
click at [267, 275] on icon "button_show_hidden_detail_by_id_0" at bounding box center [263, 275] width 11 height 6
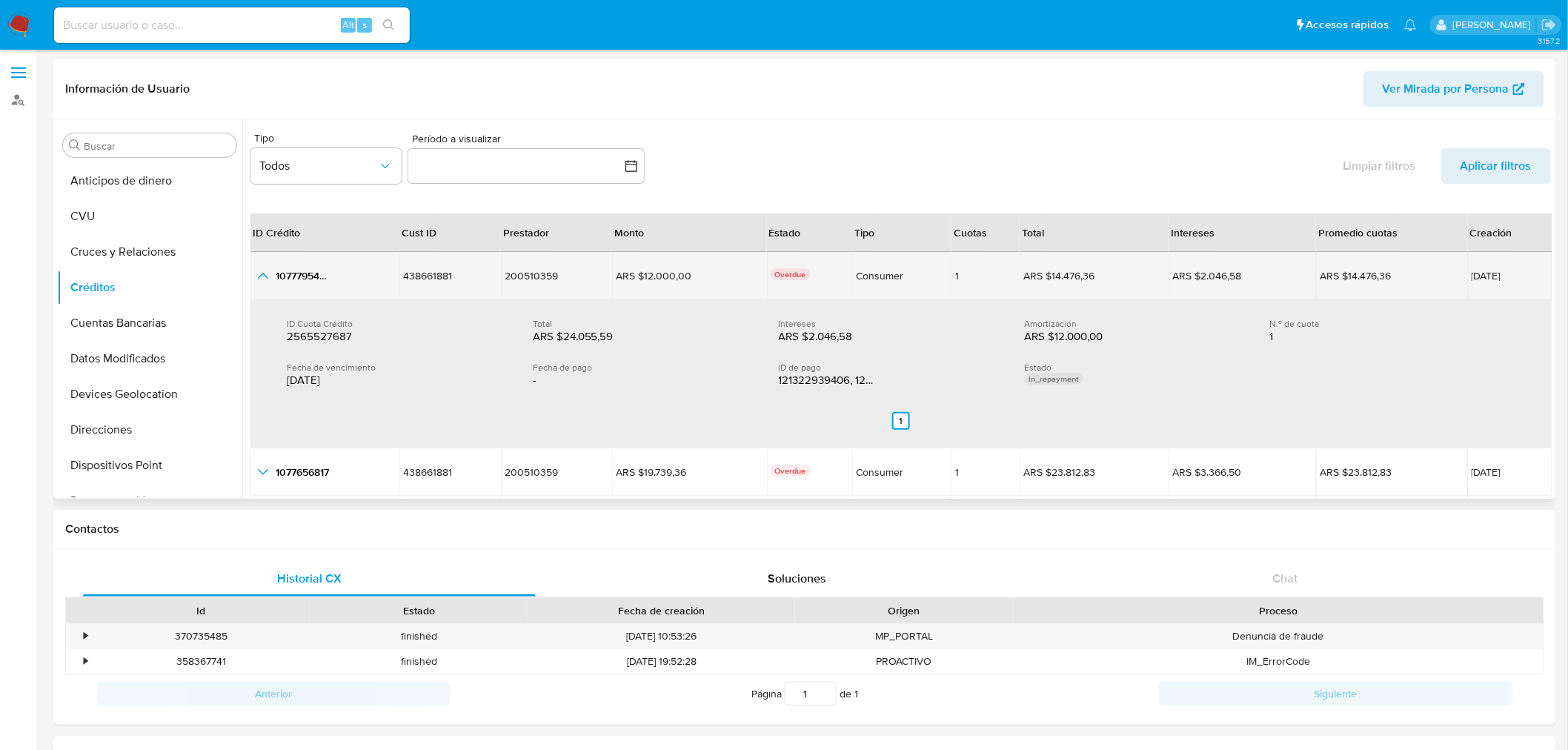
click at [262, 271] on icon "button_show_hidden_detail_by_id_0" at bounding box center [263, 276] width 18 height 18
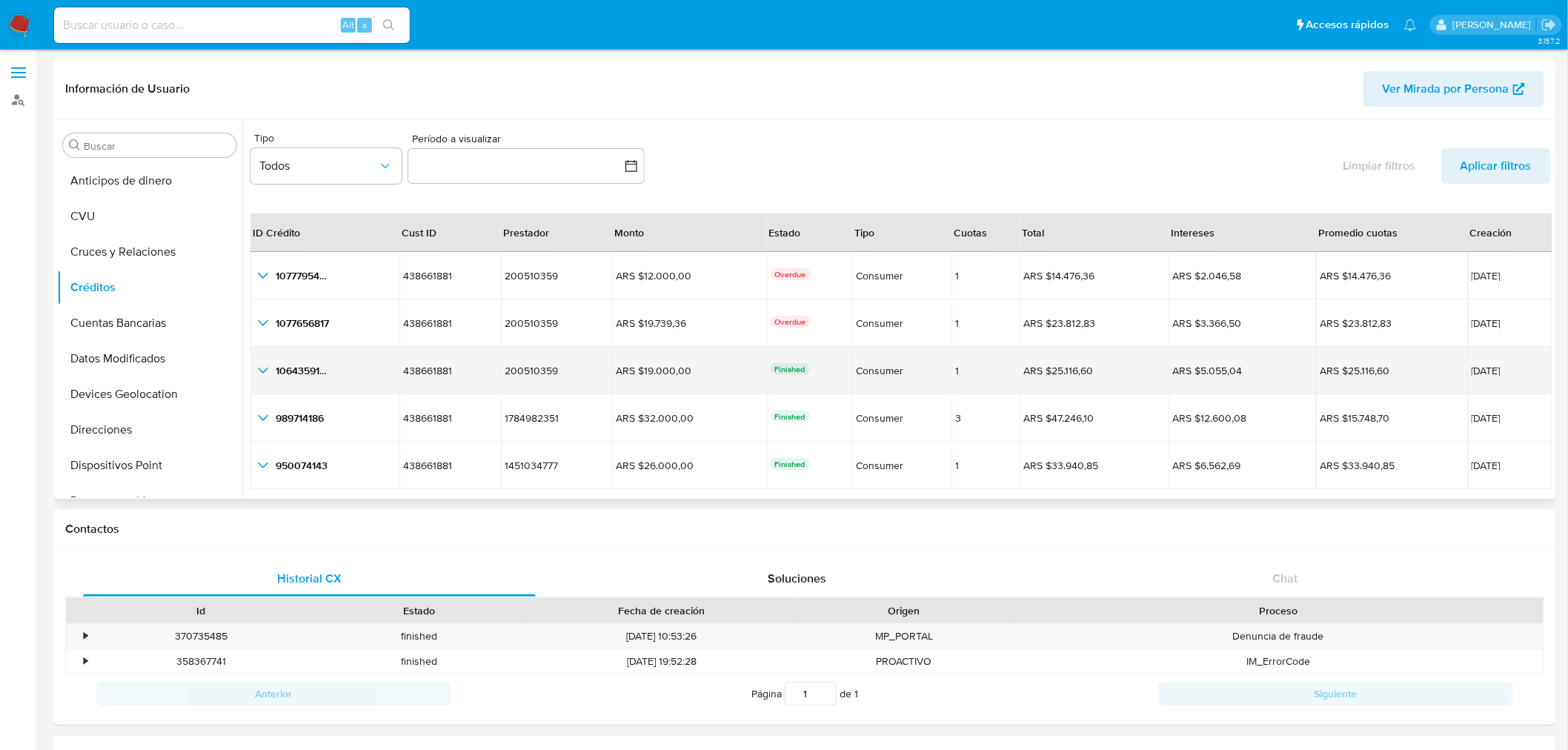
scroll to position [34, 0]
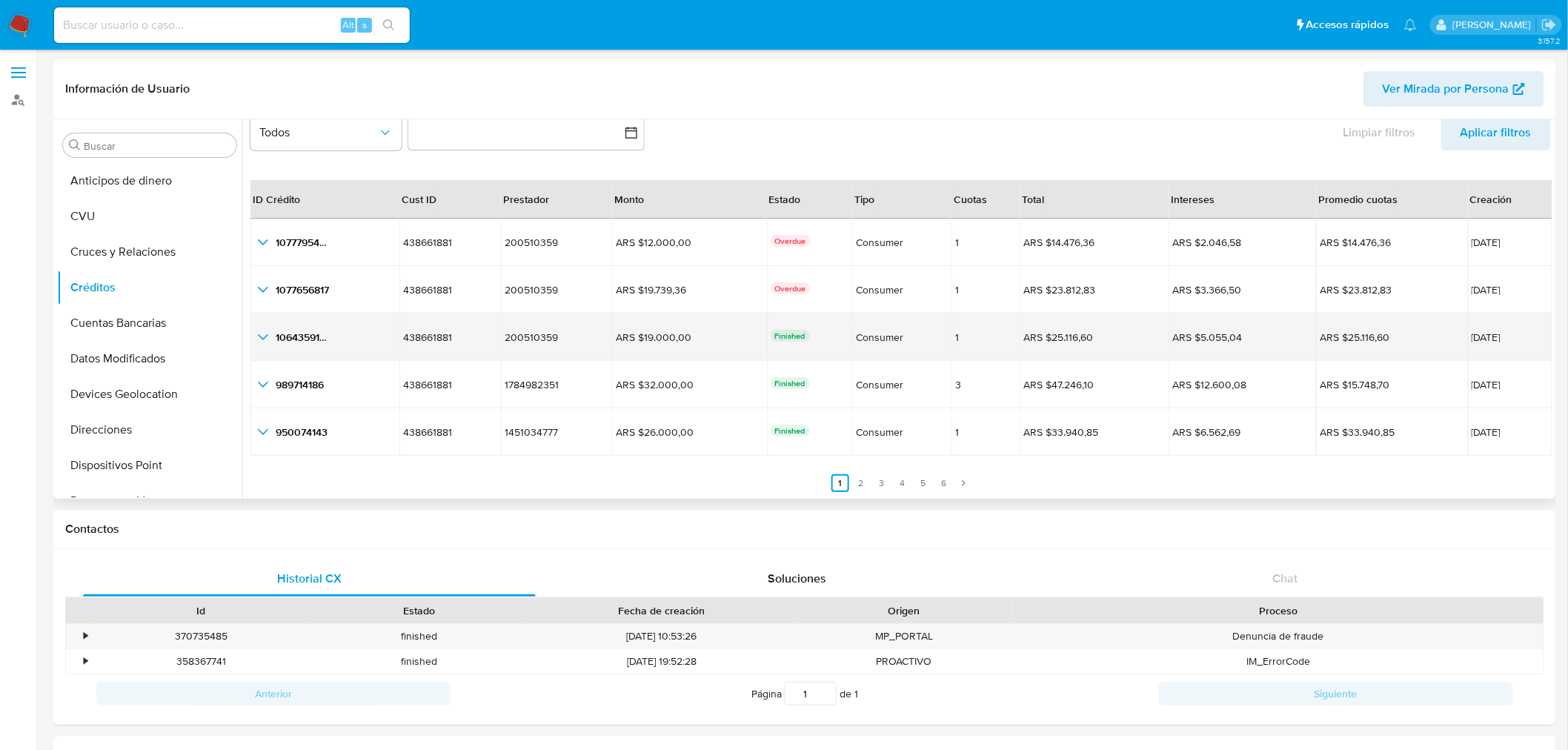
click at [264, 336] on icon "button_show_hidden_detail_by_id_2" at bounding box center [263, 337] width 18 height 18
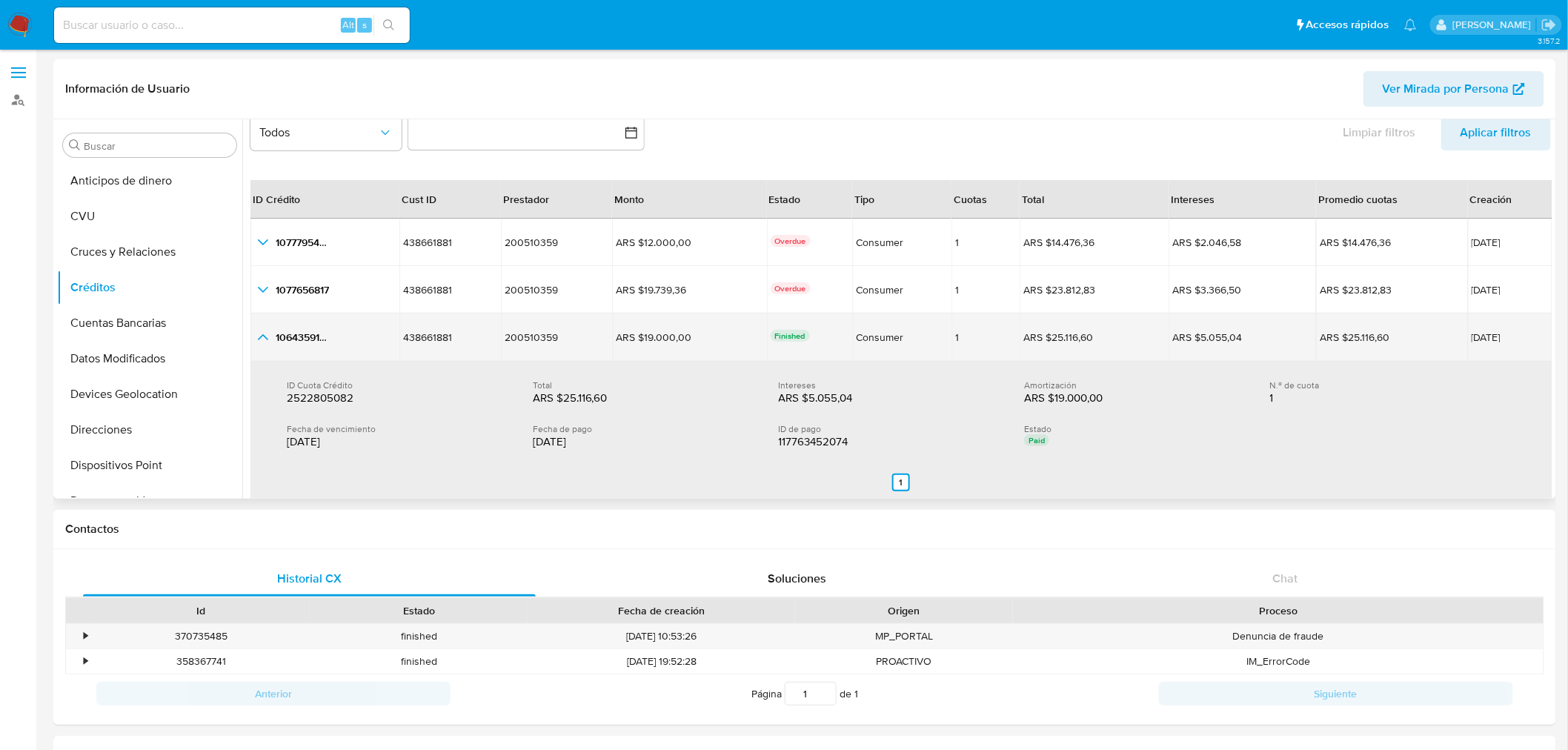
click at [264, 336] on icon "button_show_hidden_detail_by_id_2" at bounding box center [263, 337] width 18 height 18
